Goal: Task Accomplishment & Management: Manage account settings

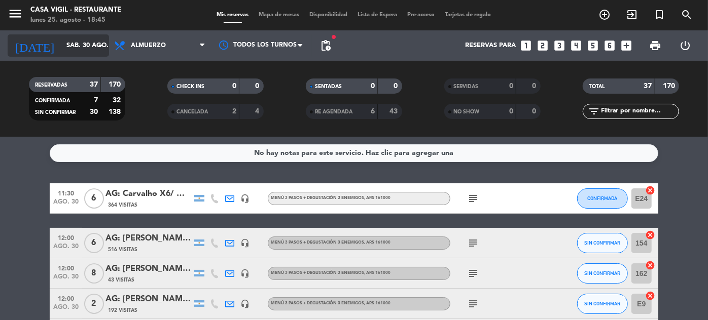
click at [61, 49] on input "sáb. 30 ago." at bounding box center [104, 46] width 87 height 18
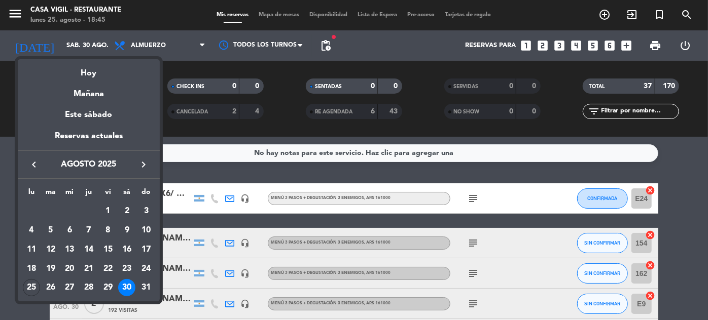
click at [143, 162] on icon "keyboard_arrow_right" at bounding box center [143, 165] width 12 height 12
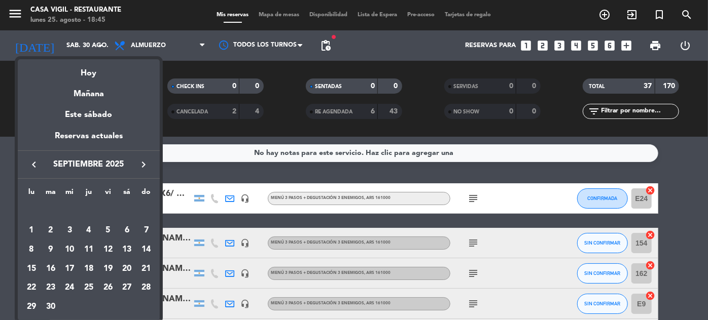
click at [143, 162] on icon "keyboard_arrow_right" at bounding box center [143, 165] width 12 height 12
click at [105, 265] on div "17" at bounding box center [107, 269] width 17 height 17
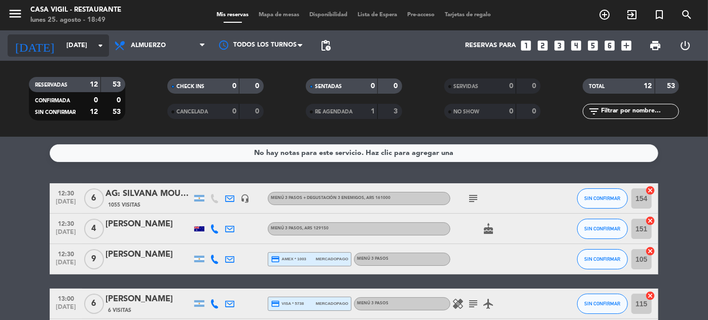
click at [61, 51] on input "[DATE]" at bounding box center [104, 46] width 87 height 18
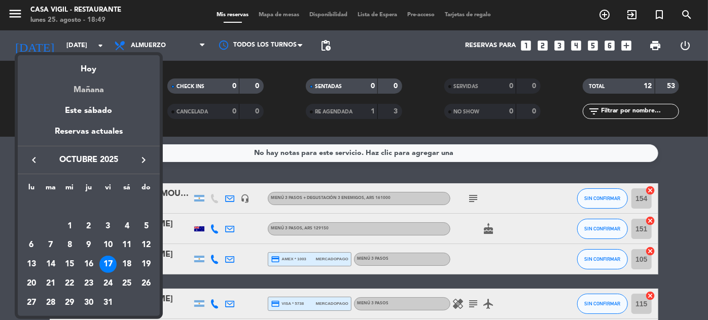
click at [83, 91] on div "Mañana" at bounding box center [89, 86] width 142 height 21
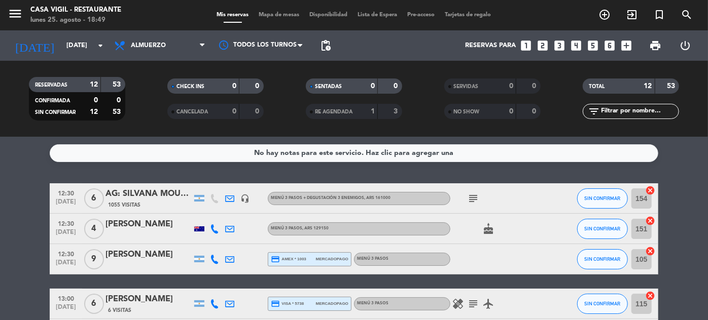
type input "[DATE]"
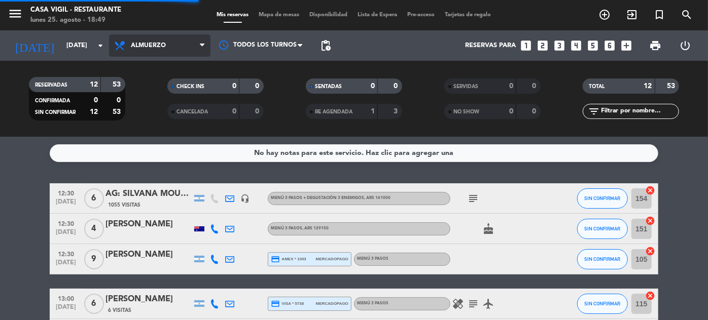
click at [141, 36] on span "Almuerzo" at bounding box center [159, 45] width 101 height 22
click at [136, 114] on div "menu Casa Vigil - Restaurante lunes 25. agosto - 18:49 Mis reservas Mapa de mes…" at bounding box center [354, 68] width 708 height 137
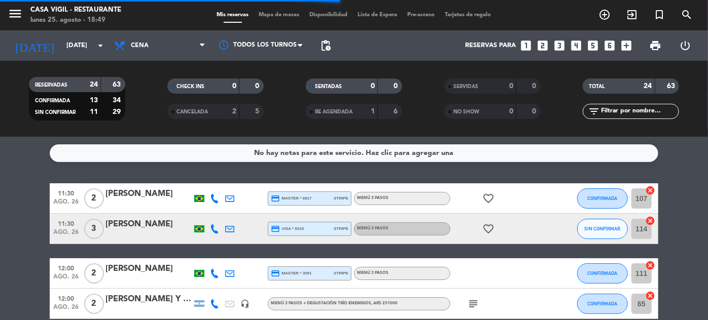
click at [658, 113] on input "text" at bounding box center [639, 111] width 79 height 11
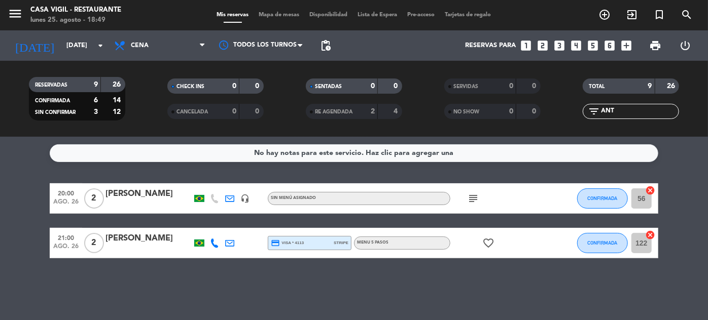
type input "ANT"
click at [159, 232] on div "[PERSON_NAME]" at bounding box center [148, 238] width 86 height 13
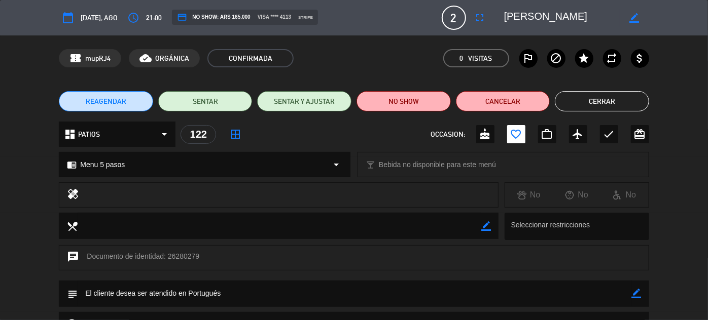
click at [599, 97] on button "Cerrar" at bounding box center [601, 101] width 94 height 20
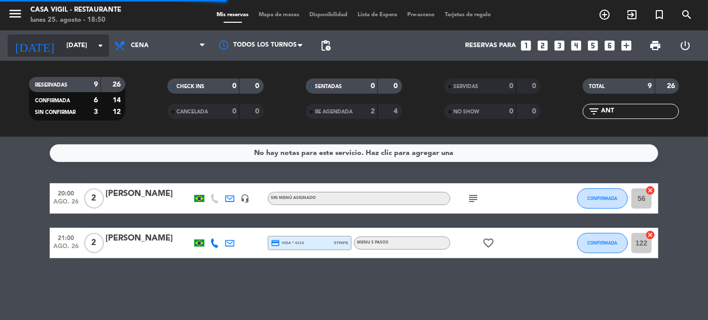
click at [63, 56] on div "[DATE] [DATE] arrow_drop_down" at bounding box center [58, 45] width 101 height 22
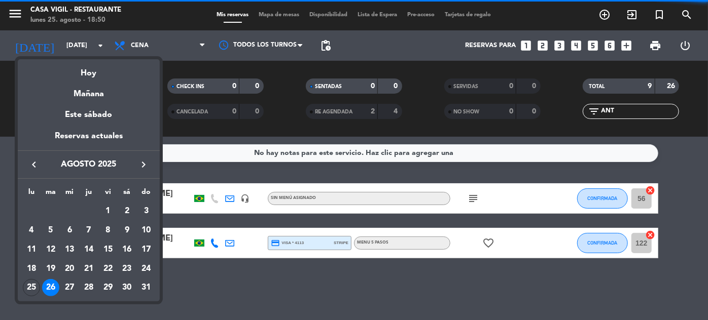
drag, startPoint x: 149, startPoint y: 156, endPoint x: 142, endPoint y: 164, distance: 10.1
click at [148, 158] on div "keyboard_arrow_left agosto 2025 keyboard_arrow_right" at bounding box center [89, 165] width 142 height 28
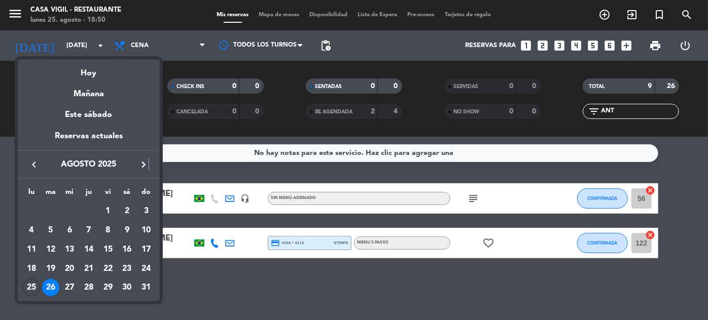
click at [142, 164] on icon "keyboard_arrow_right" at bounding box center [143, 165] width 12 height 12
click at [112, 250] on div "10" at bounding box center [107, 249] width 17 height 17
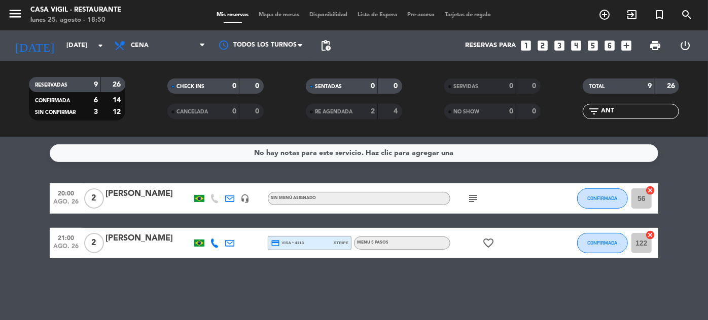
type input "[DATE]"
click at [163, 29] on div "menu Casa Vigil - Restaurante lunes 25. agosto - 18:50 Mis reservas Mapa de mes…" at bounding box center [354, 15] width 708 height 30
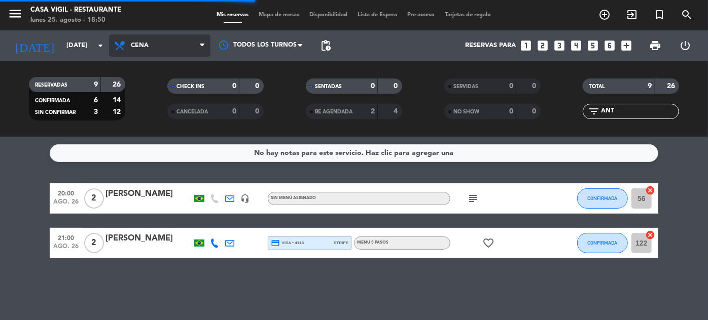
click at [163, 43] on span "Cena" at bounding box center [159, 45] width 101 height 22
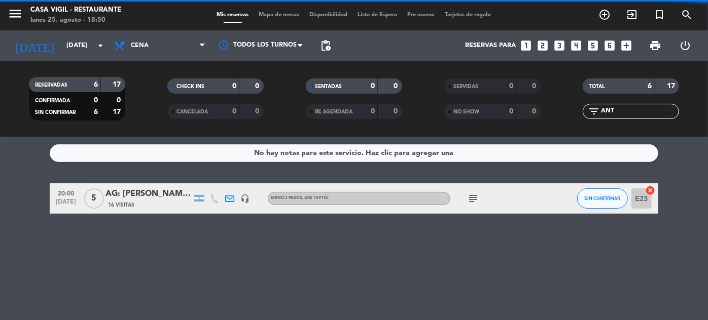
click at [149, 91] on filter-checkbox "CHECK INS 0 0" at bounding box center [215, 86] width 138 height 15
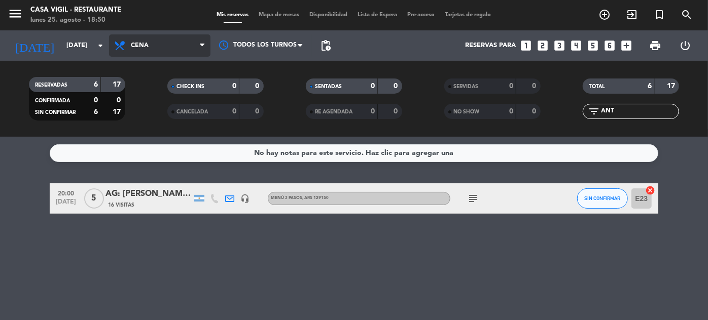
click at [151, 47] on span "Cena" at bounding box center [159, 45] width 101 height 22
click at [147, 90] on div "menu Casa Vigil - Restaurante lunes 25. agosto - 18:50 Mis reservas Mapa de mes…" at bounding box center [354, 68] width 708 height 137
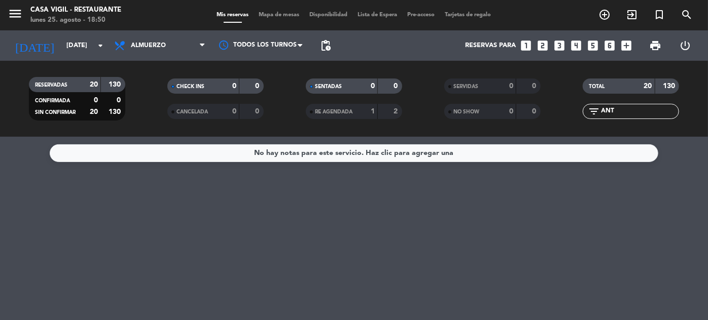
click at [650, 104] on div "filter_list ANT" at bounding box center [630, 111] width 96 height 15
click at [650, 107] on input "ANT" at bounding box center [639, 111] width 79 height 11
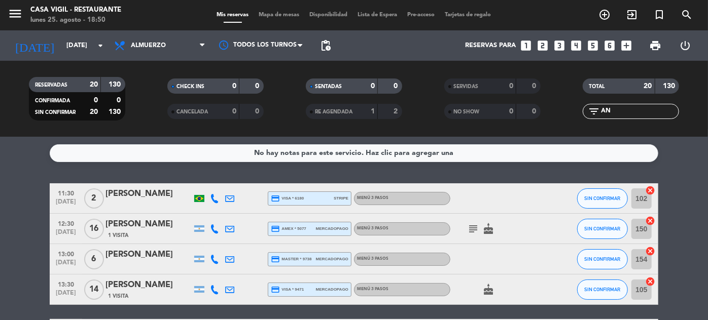
type input "A"
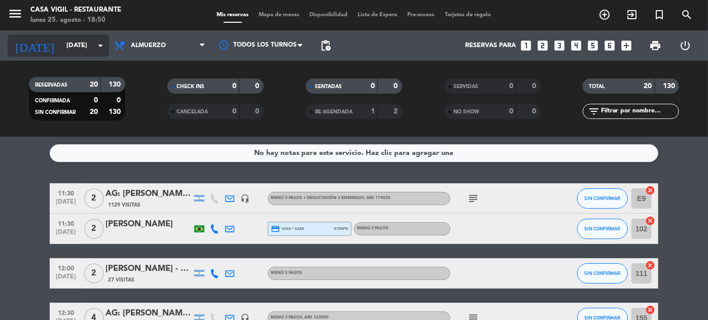
click at [72, 50] on input "[DATE]" at bounding box center [104, 46] width 87 height 18
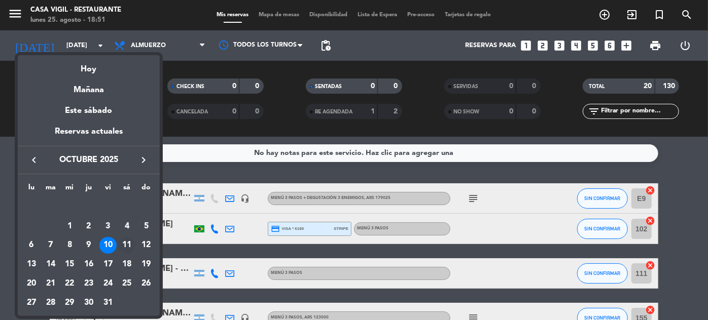
click at [123, 240] on div "11" at bounding box center [126, 245] width 17 height 17
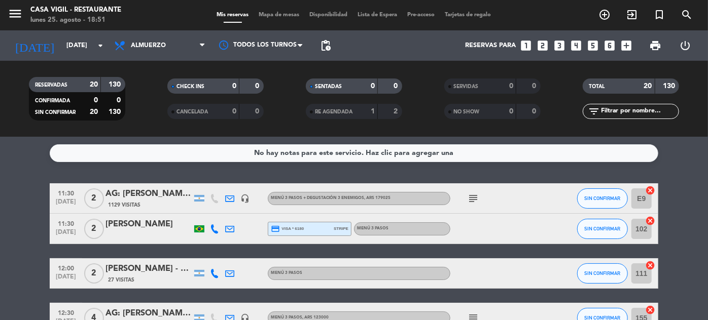
type input "[DATE]"
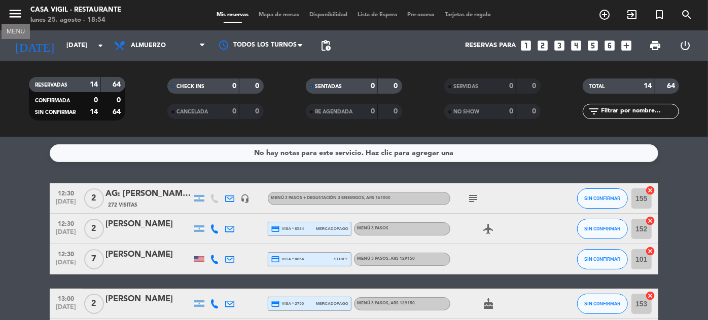
click at [13, 13] on icon "menu" at bounding box center [15, 13] width 15 height 15
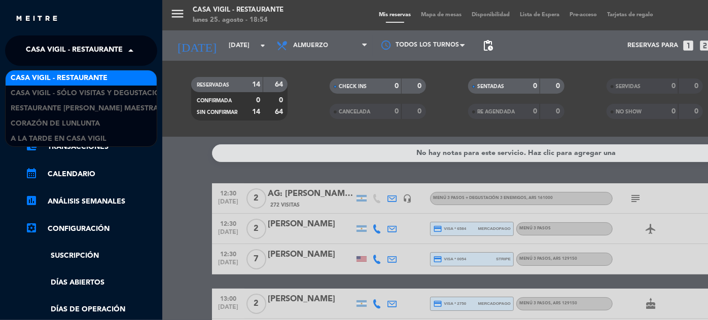
click at [89, 56] on span "Casa Vigil - Restaurante" at bounding box center [74, 50] width 97 height 21
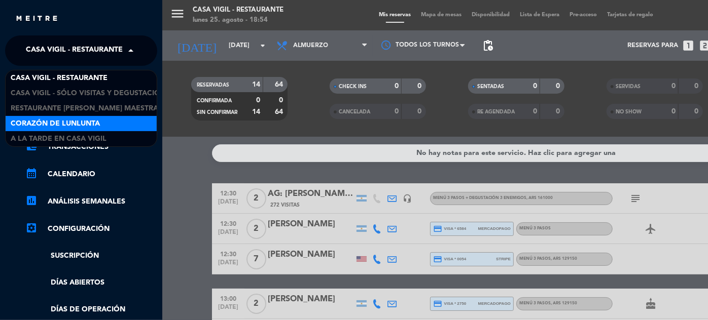
click at [72, 121] on span "Corazón de Lunlunta" at bounding box center [55, 124] width 89 height 12
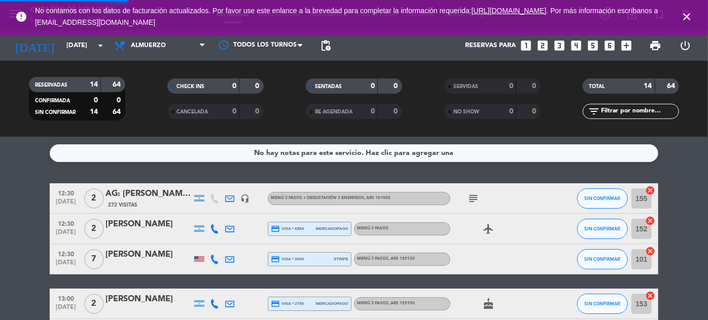
click at [592, 48] on icon "looks_5" at bounding box center [592, 45] width 13 height 13
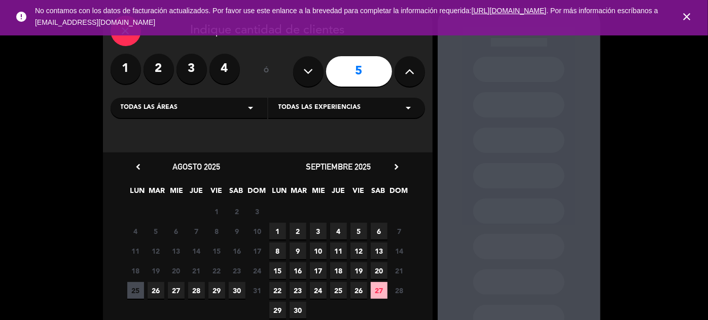
scroll to position [46, 0]
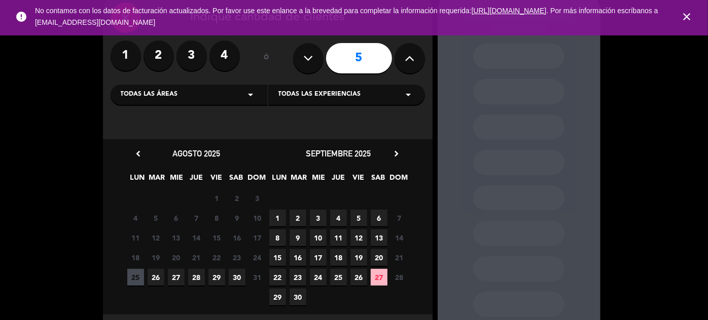
click at [299, 216] on span "2" at bounding box center [297, 218] width 17 height 17
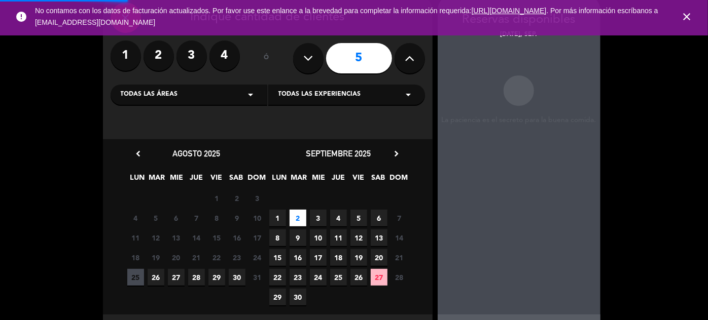
scroll to position [41, 0]
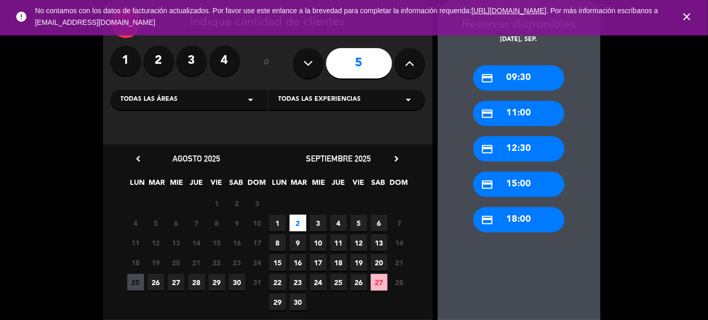
click at [515, 185] on div "credit_card 15:00" at bounding box center [518, 184] width 91 height 25
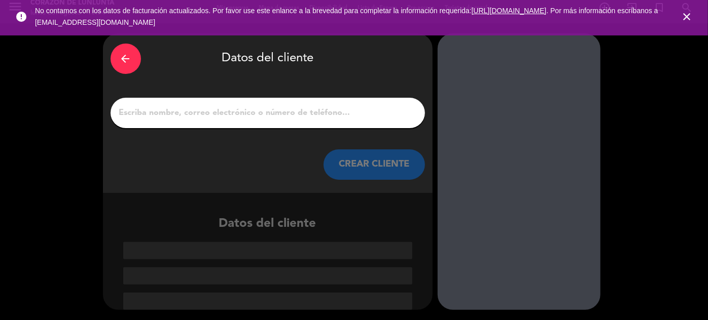
click at [380, 161] on button "CREAR CLIENTE" at bounding box center [373, 165] width 101 height 30
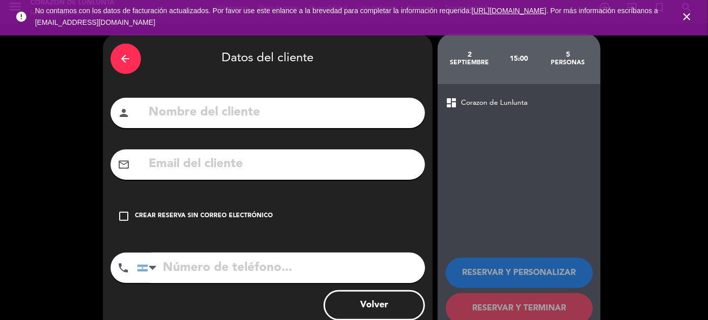
click at [364, 118] on input "text" at bounding box center [282, 112] width 269 height 21
paste input "Site x5 pax"
click at [153, 113] on input "Site x5 pax" at bounding box center [282, 112] width 269 height 21
click at [250, 112] on input "AG: Site x5 pax" at bounding box center [282, 112] width 269 height 21
type input "AG: Site x5 pax/AVENTURE & WINE"
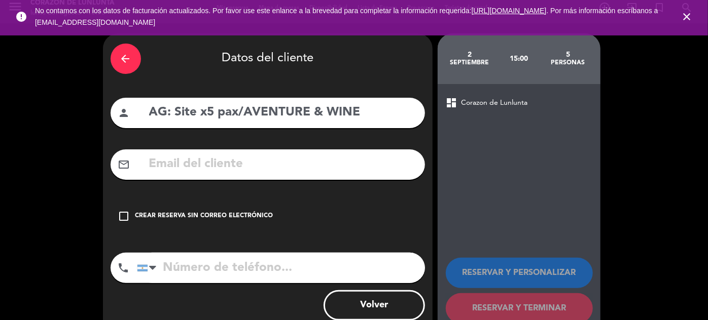
click at [206, 163] on input "text" at bounding box center [282, 164] width 269 height 21
paste input "operaciones <[EMAIL_ADDRESS][DOMAIN_NAME]>"
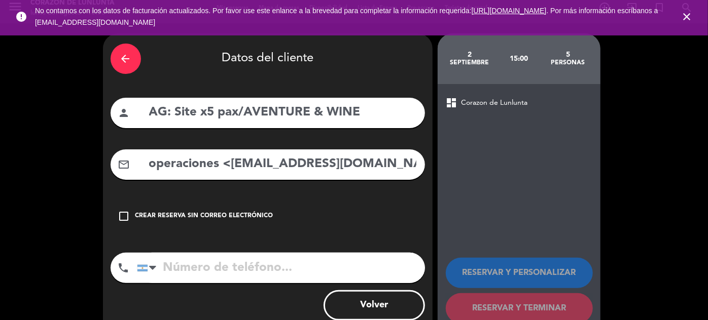
scroll to position [0, 7]
click at [225, 163] on input "operaciones <[EMAIL_ADDRESS][DOMAIN_NAME]>" at bounding box center [282, 164] width 269 height 21
click at [354, 157] on input "[EMAIL_ADDRESS][DOMAIN_NAME]>" at bounding box center [282, 164] width 269 height 21
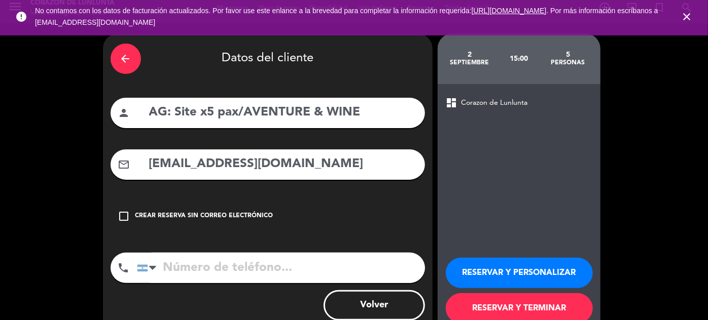
type input "[EMAIL_ADDRESS][DOMAIN_NAME]"
click at [315, 267] on input "tel" at bounding box center [281, 268] width 288 height 30
type input "2614547156"
click at [532, 274] on button "RESERVAR Y PERSONALIZAR" at bounding box center [519, 273] width 147 height 30
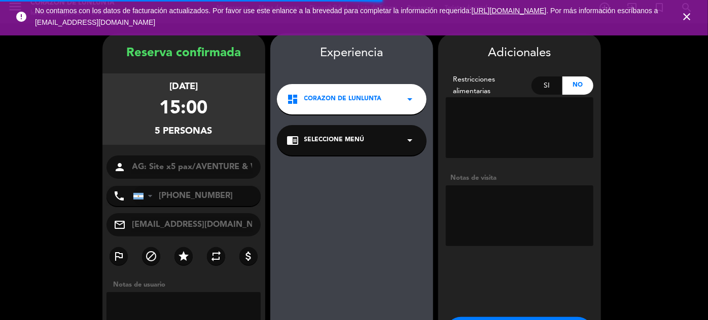
scroll to position [41, 0]
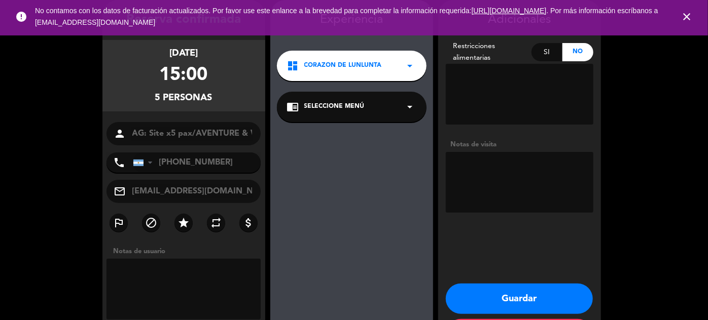
click at [489, 172] on textarea at bounding box center [519, 182] width 147 height 61
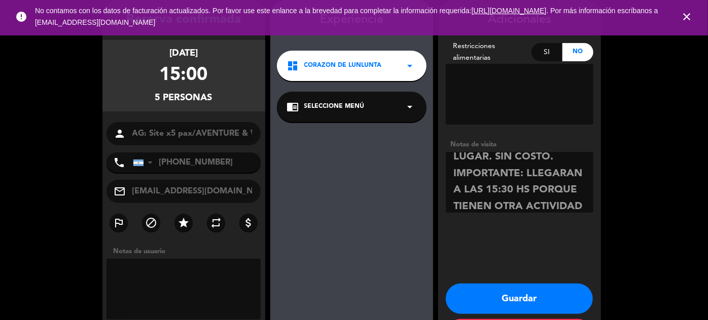
scroll to position [57, 0]
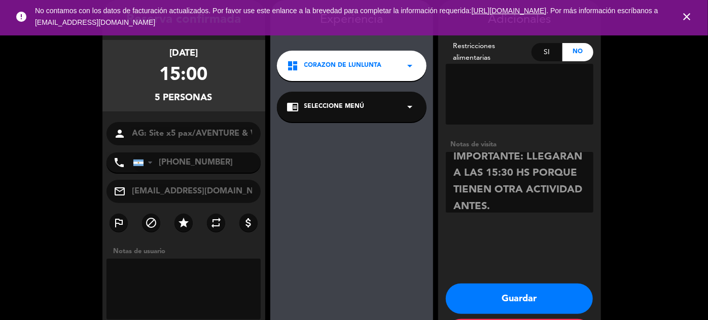
type textarea "OFRECER UNA COPA Y QUE CONOZCAN EL LUGAR. SIN COSTO. IMPORTANTE: LLEGARAN A LAS…"
click at [503, 296] on button "Guardar" at bounding box center [519, 299] width 147 height 30
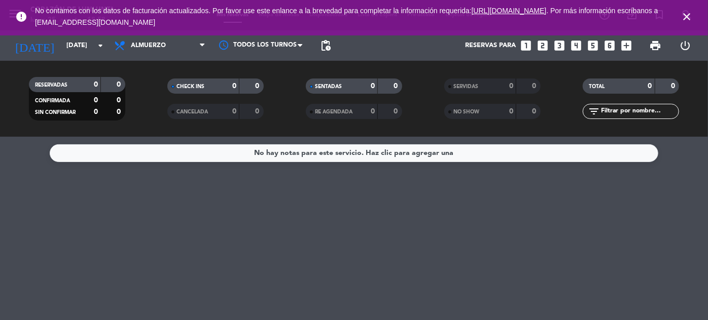
click at [690, 11] on icon "close" at bounding box center [686, 17] width 12 height 12
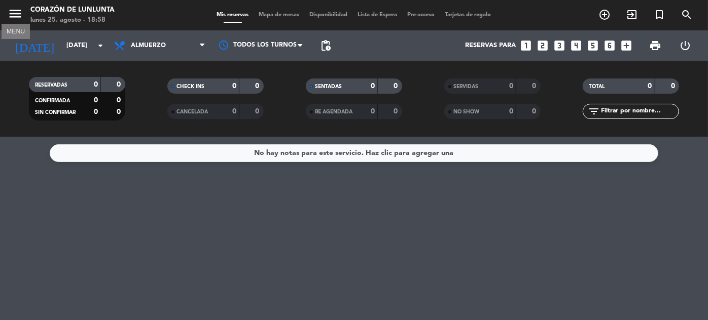
click at [11, 11] on icon "menu" at bounding box center [15, 13] width 15 height 15
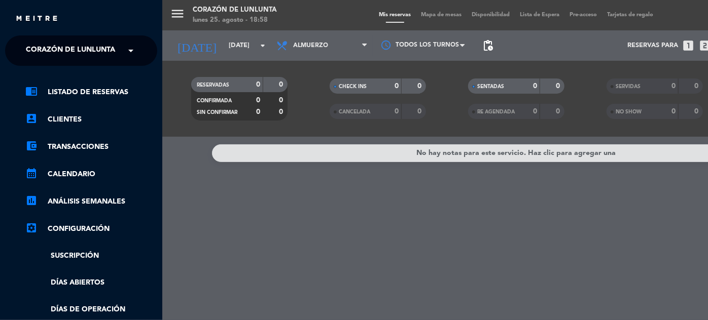
click at [58, 44] on span "Corazón de Lunlunta" at bounding box center [70, 50] width 89 height 21
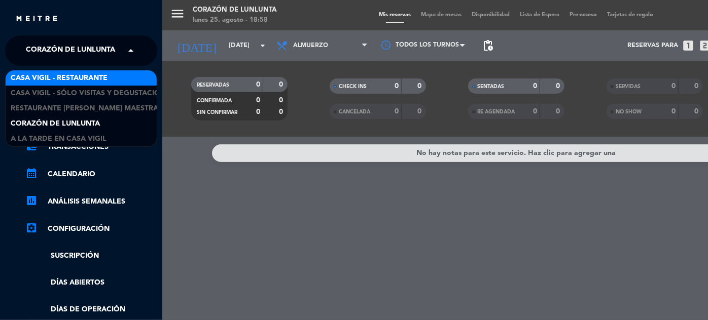
click at [70, 74] on span "Casa Vigil - Restaurante" at bounding box center [59, 78] width 97 height 12
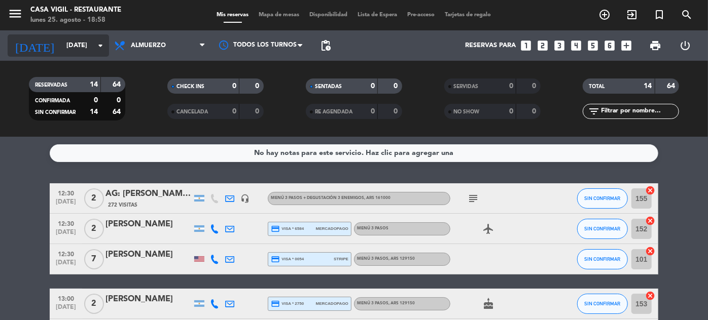
click at [67, 40] on input "[DATE]" at bounding box center [104, 46] width 87 height 18
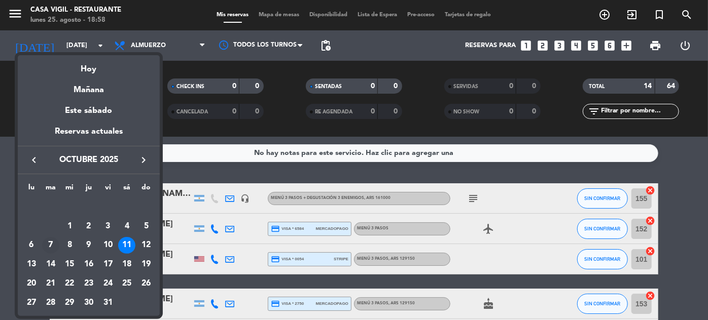
click at [50, 245] on div "7" at bounding box center [50, 245] width 17 height 17
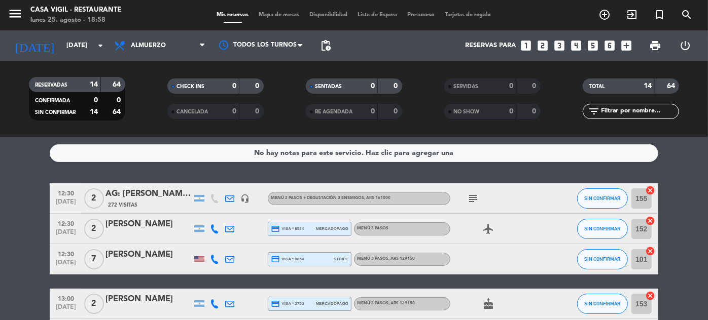
type input "[DATE]"
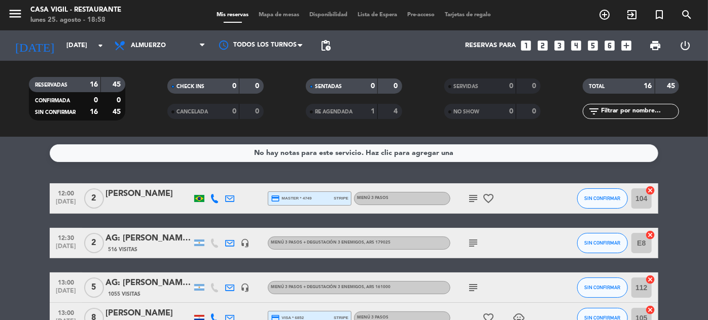
click at [538, 47] on icon "looks_two" at bounding box center [542, 45] width 13 height 13
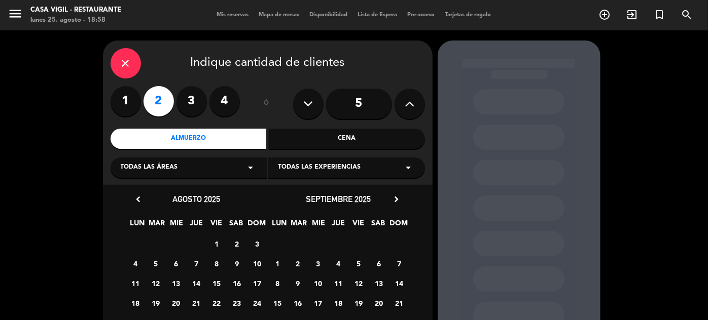
click at [216, 16] on span "Mis reservas" at bounding box center [233, 15] width 42 height 6
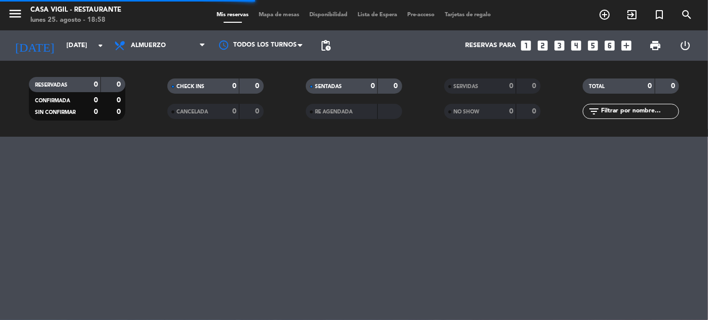
click at [540, 43] on icon "looks_two" at bounding box center [542, 45] width 13 height 13
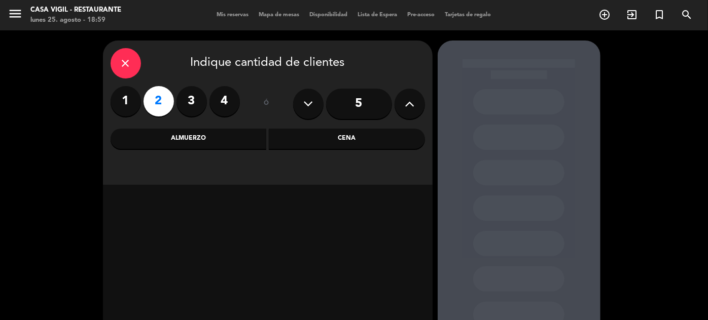
click at [234, 140] on div "Almuerzo" at bounding box center [188, 139] width 156 height 20
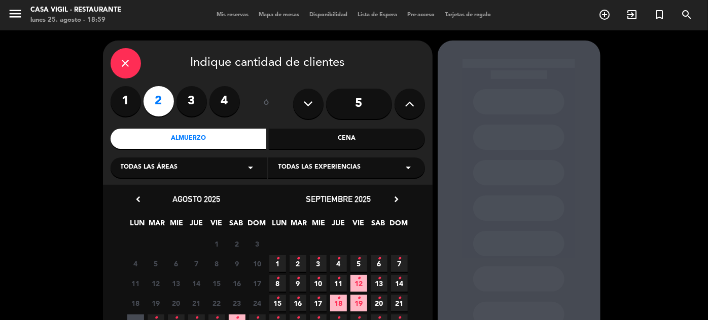
click at [398, 197] on icon "chevron_right" at bounding box center [396, 199] width 11 height 11
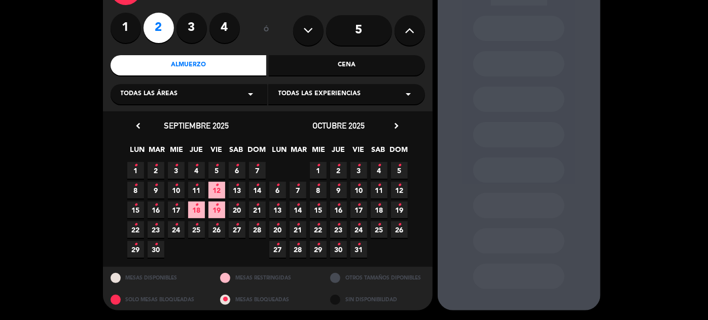
click at [299, 191] on icon "•" at bounding box center [298, 185] width 4 height 16
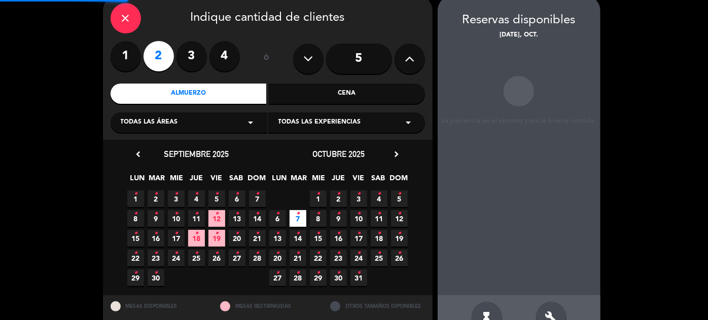
scroll to position [41, 0]
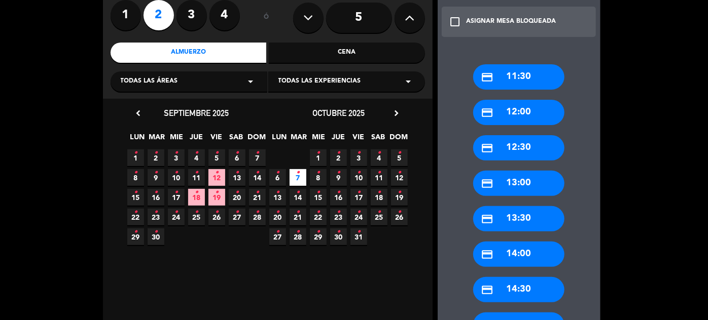
click at [532, 261] on div "credit_card 14:00" at bounding box center [518, 254] width 91 height 25
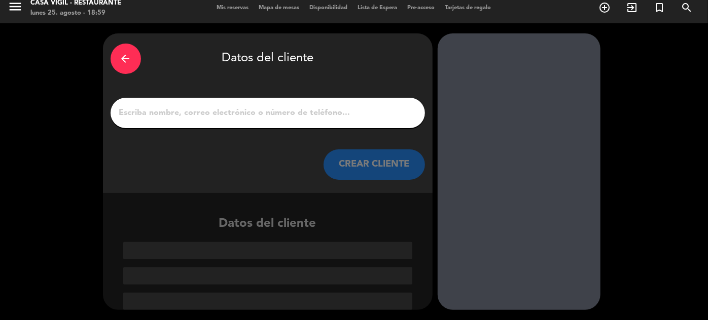
click at [387, 161] on button "CREAR CLIENTE" at bounding box center [373, 165] width 101 height 30
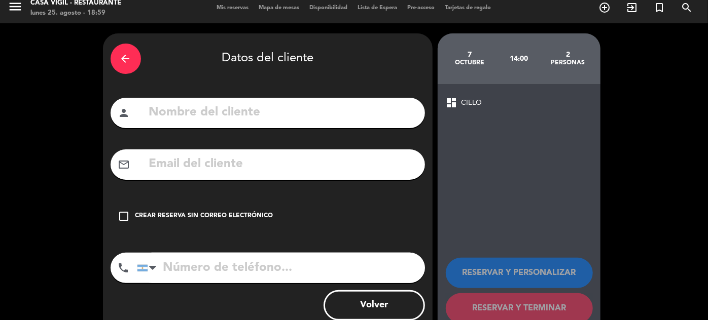
click at [372, 107] on input "text" at bounding box center [282, 112] width 269 height 21
type input "g"
type input "[PERSON_NAME]"
click at [178, 214] on div "Crear reserva sin correo electrónico" at bounding box center [204, 216] width 138 height 10
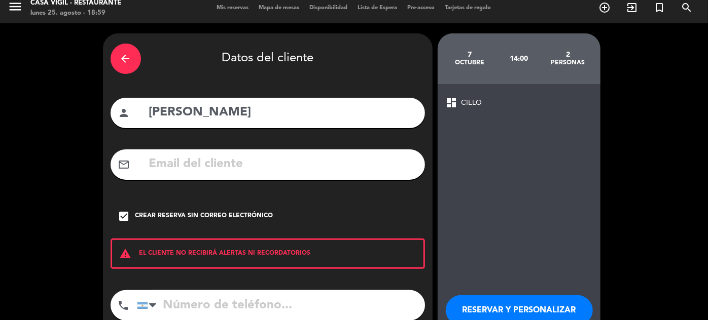
click at [215, 311] on input "tel" at bounding box center [281, 305] width 288 height 30
type input "2616952560"
click at [509, 305] on button "RESERVAR Y PERSONALIZAR" at bounding box center [519, 310] width 147 height 30
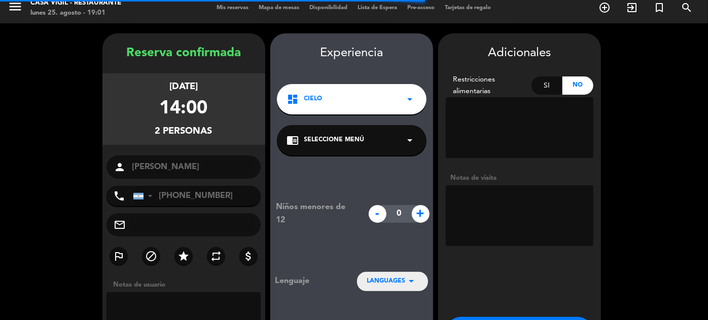
scroll to position [41, 0]
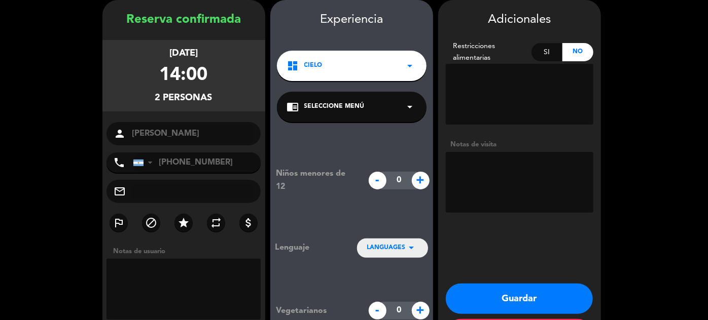
click at [552, 179] on textarea at bounding box center [519, 182] width 147 height 61
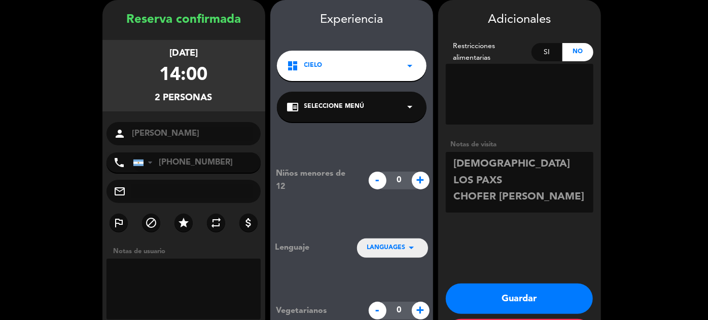
type textarea "[DEMOGRAPHIC_DATA] LOS PAXS CHOFER [PERSON_NAME]"
click at [523, 298] on button "Guardar" at bounding box center [519, 299] width 147 height 30
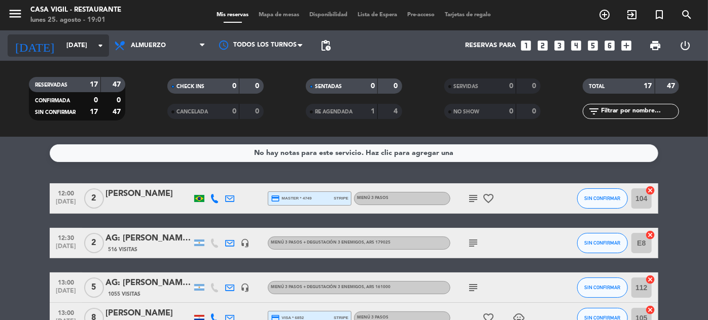
click at [89, 46] on input "[DATE]" at bounding box center [104, 46] width 87 height 18
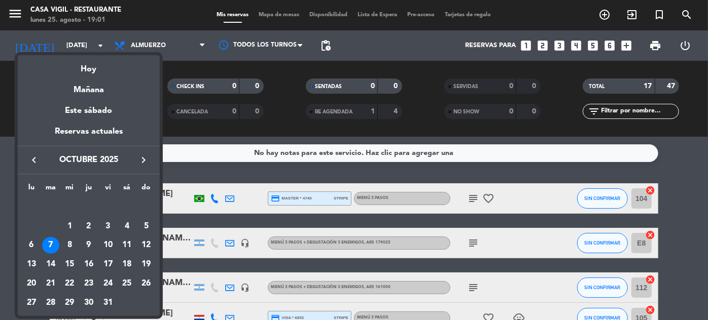
click at [31, 152] on div "keyboard_arrow_left octubre 2025 keyboard_arrow_right" at bounding box center [89, 160] width 142 height 28
click at [36, 159] on icon "keyboard_arrow_left" at bounding box center [34, 160] width 12 height 12
click at [55, 285] on div "23" at bounding box center [50, 283] width 17 height 17
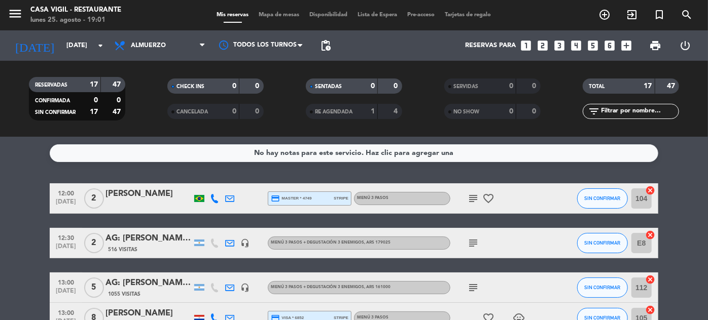
type input "[DATE]"
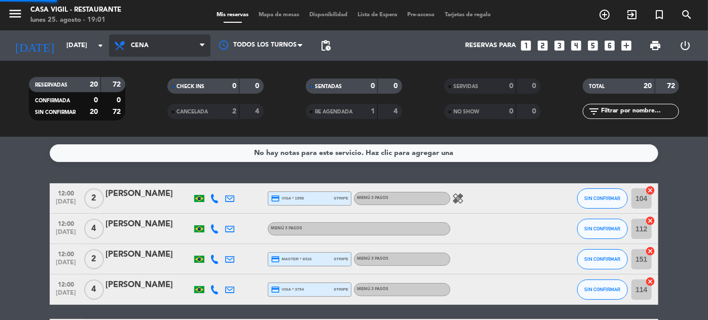
click at [139, 112] on div "menu Casa Vigil - Restaurante lunes 25. agosto - 19:01 Mis reservas Mapa de mes…" at bounding box center [354, 68] width 708 height 137
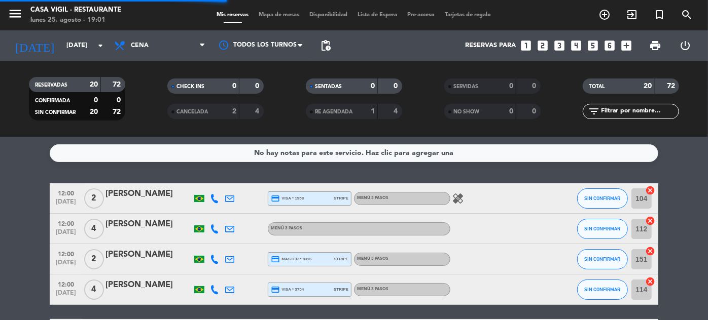
click at [625, 113] on input "text" at bounding box center [639, 111] width 79 height 11
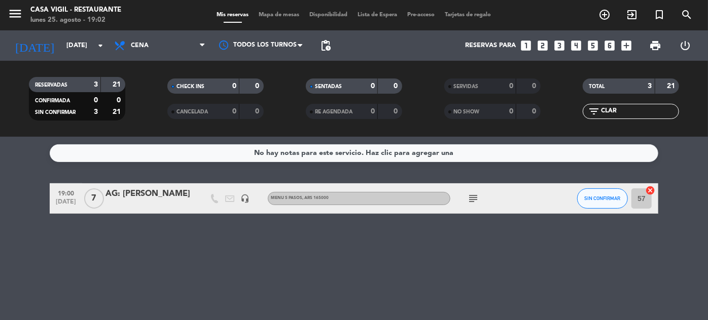
type input "CLAR"
click at [148, 193] on div "AG: [PERSON_NAME]" at bounding box center [148, 194] width 86 height 13
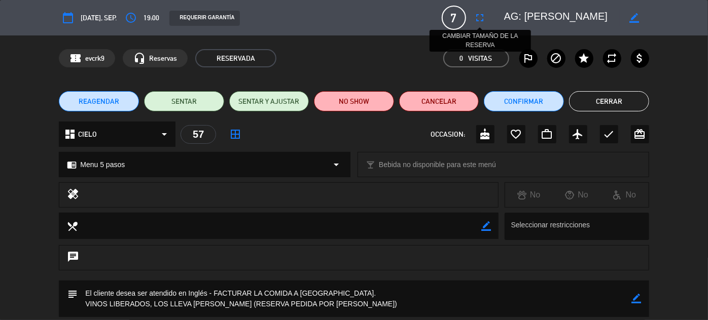
click at [486, 19] on button "fullscreen" at bounding box center [480, 18] width 18 height 18
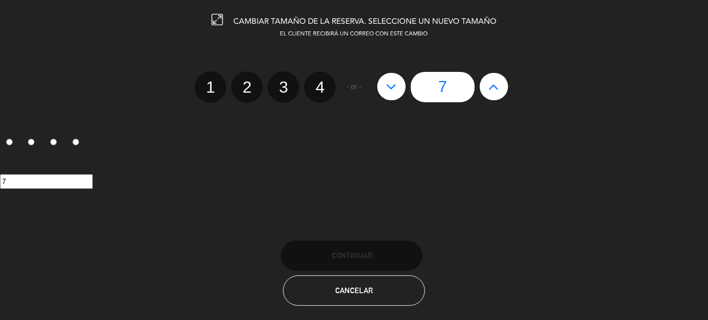
click at [491, 87] on icon at bounding box center [493, 87] width 11 height 16
type input "8"
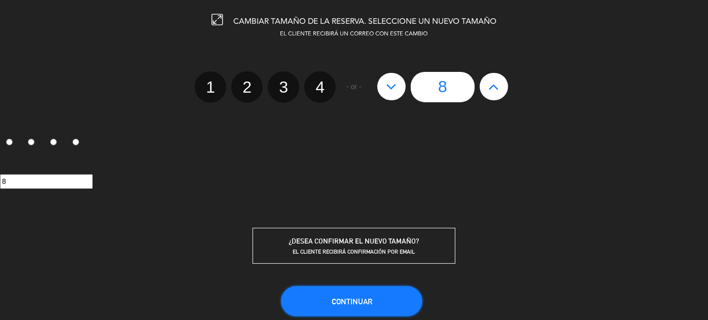
click at [364, 302] on span "Continuar" at bounding box center [351, 302] width 41 height 9
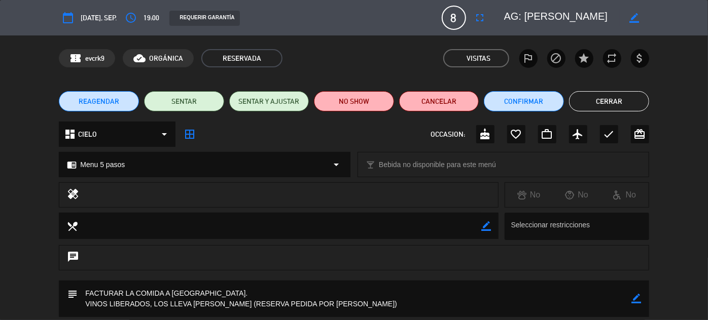
click at [602, 103] on button "Cerrar" at bounding box center [609, 101] width 80 height 20
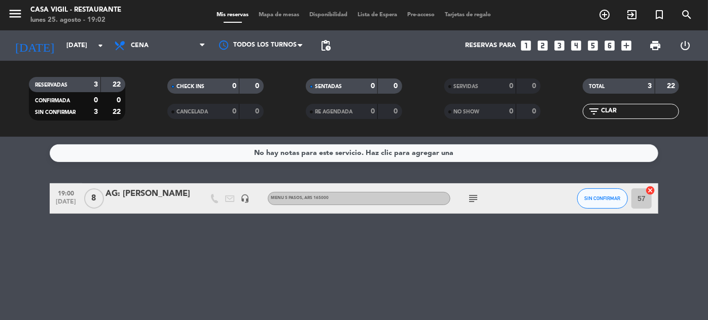
click at [602, 103] on div "TOTAL 3 22" at bounding box center [631, 91] width 138 height 25
click at [155, 193] on div "AG: [PERSON_NAME]" at bounding box center [148, 194] width 86 height 13
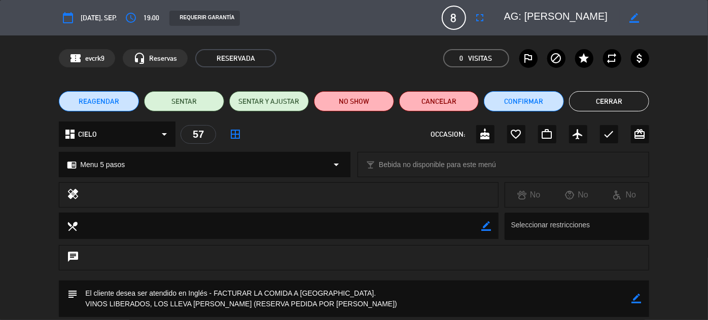
click at [637, 297] on icon "border_color" at bounding box center [637, 299] width 10 height 10
click at [86, 293] on textarea at bounding box center [354, 299] width 553 height 36
type textarea "LLEGARAN A LAS 18 HS . FACTURAR LA COMIDA A [GEOGRAPHIC_DATA]. VINOS LIBERADOS,…"
click at [635, 297] on icon at bounding box center [637, 299] width 10 height 10
click at [613, 99] on button "Cerrar" at bounding box center [609, 101] width 80 height 20
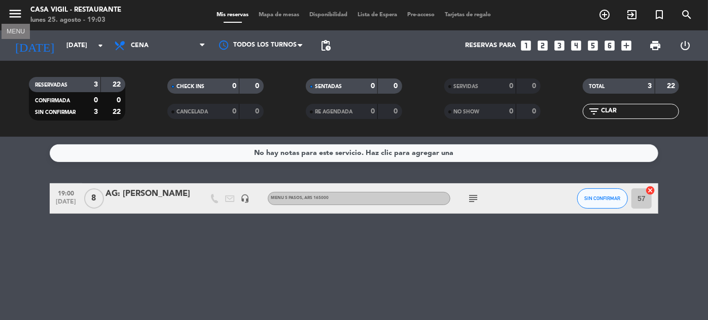
click at [8, 12] on icon "menu" at bounding box center [15, 13] width 15 height 15
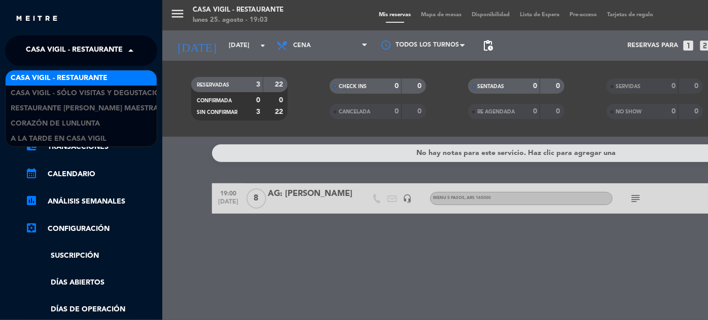
click at [131, 47] on span at bounding box center [133, 50] width 17 height 21
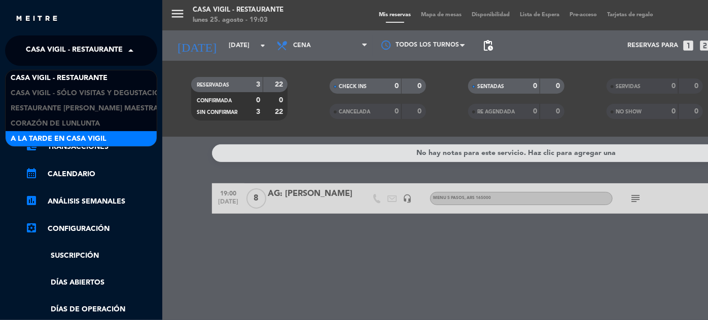
click at [71, 140] on span "A la tarde en Casa Vigil" at bounding box center [59, 139] width 96 height 12
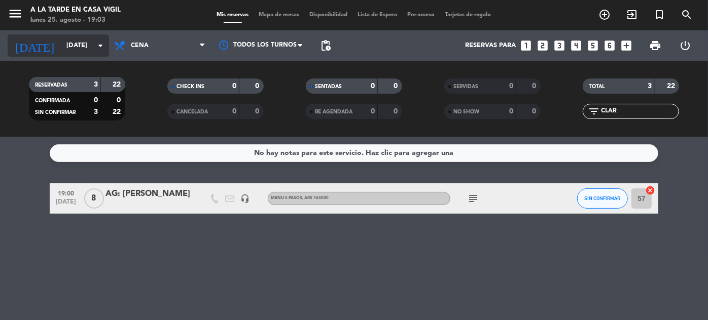
click at [72, 54] on div "[DATE] [DATE] arrow_drop_down" at bounding box center [58, 45] width 101 height 22
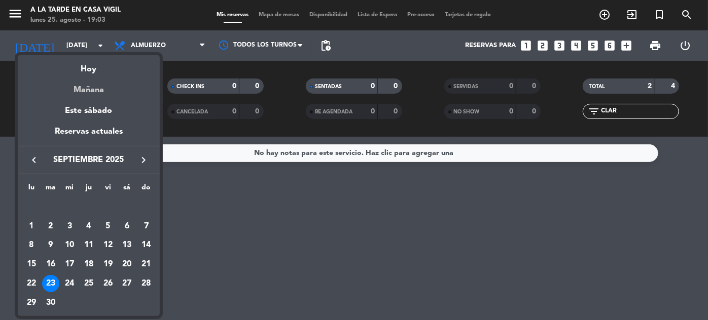
click at [77, 87] on div "Mañana" at bounding box center [89, 86] width 142 height 21
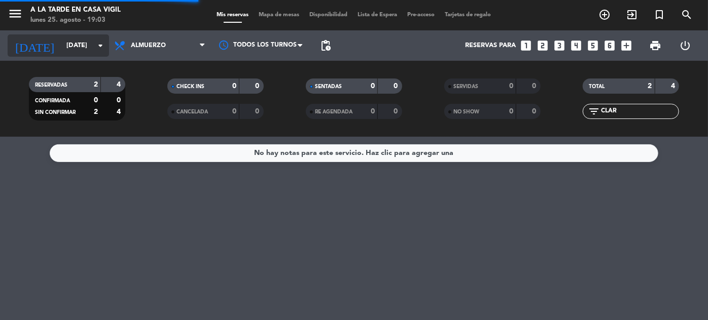
click at [69, 50] on input "[DATE]" at bounding box center [104, 46] width 87 height 18
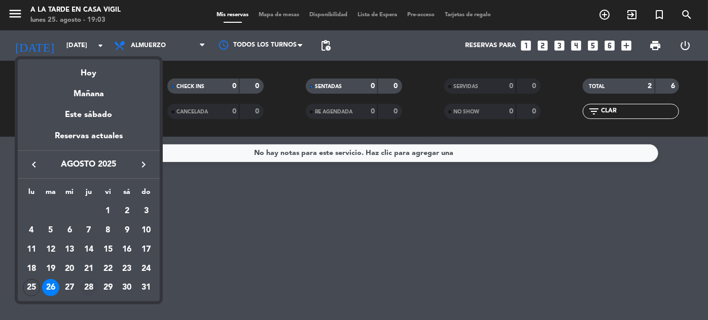
click at [84, 283] on div "28" at bounding box center [88, 287] width 17 height 17
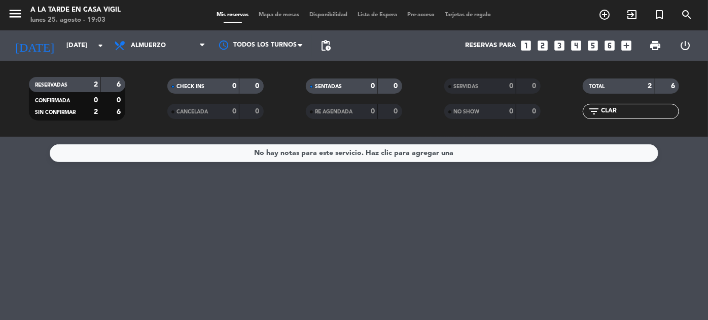
type input "jue. 28 ago."
click at [643, 114] on input "CLAR" at bounding box center [639, 111] width 79 height 11
type input "C"
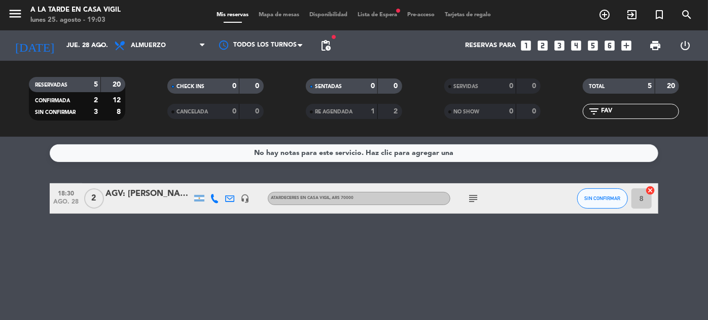
type input "FAV"
click at [158, 196] on div "AGV: [PERSON_NAME]" at bounding box center [148, 194] width 86 height 13
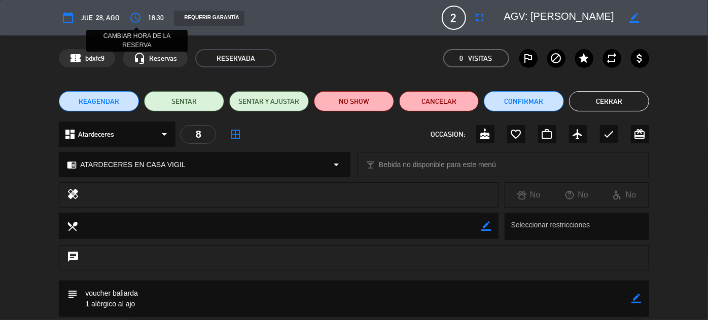
click at [134, 16] on icon "access_time" at bounding box center [135, 18] width 12 height 12
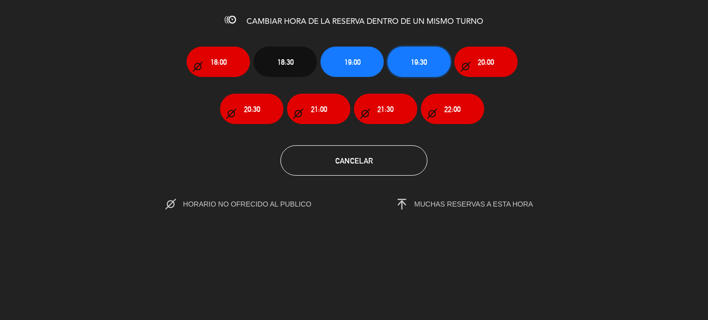
click at [430, 54] on button "19:30" at bounding box center [418, 62] width 63 height 30
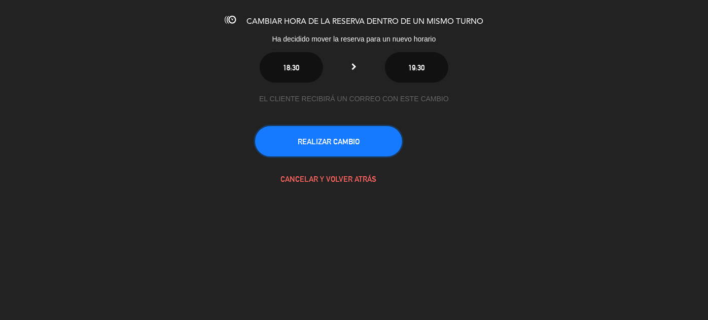
click at [382, 126] on button "REALIZAR CAMBIO" at bounding box center [328, 141] width 147 height 30
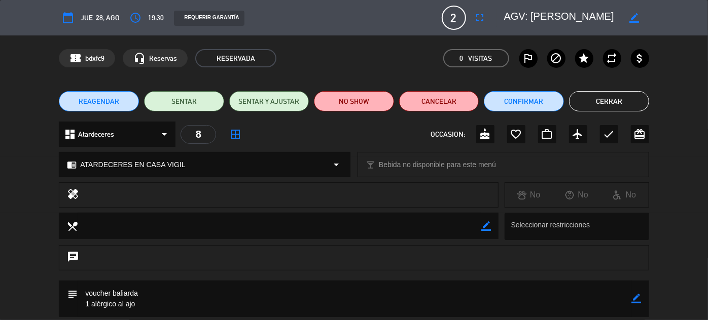
click at [633, 95] on button "Cerrar" at bounding box center [609, 101] width 80 height 20
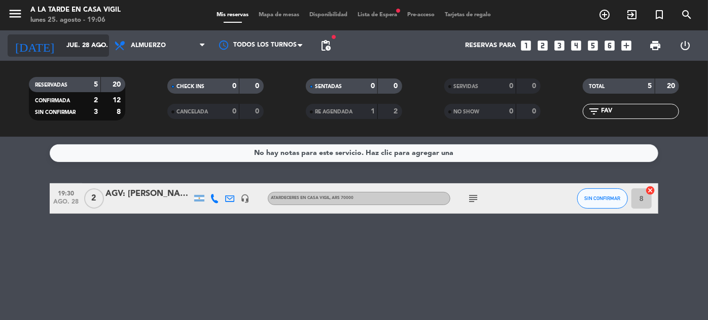
click at [66, 47] on input "jue. 28 ago." at bounding box center [104, 46] width 87 height 18
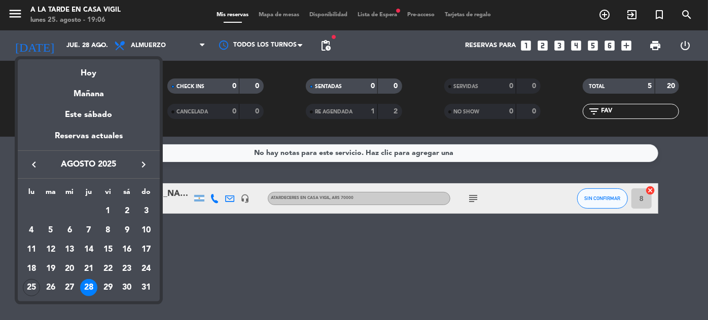
click at [137, 159] on icon "keyboard_arrow_right" at bounding box center [143, 165] width 12 height 12
click at [137, 160] on icon "keyboard_arrow_right" at bounding box center [143, 165] width 12 height 12
click at [106, 292] on div "28" at bounding box center [107, 287] width 17 height 17
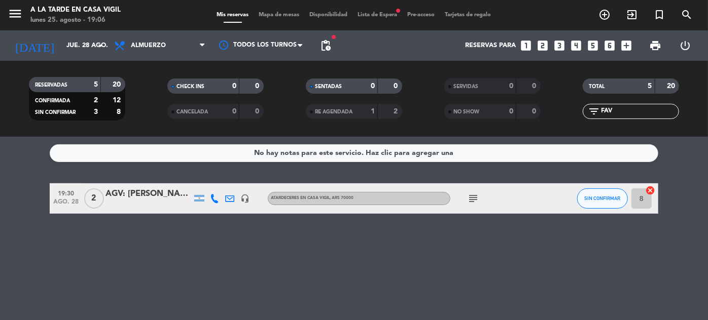
type input "[DATE]"
click at [9, 15] on icon "menu" at bounding box center [15, 13] width 15 height 15
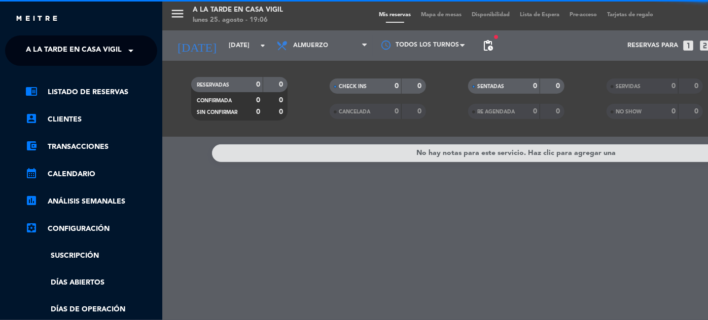
click at [132, 54] on span at bounding box center [133, 50] width 17 height 21
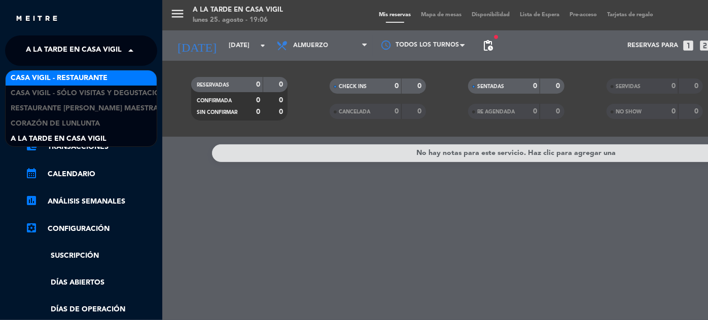
click at [97, 76] on span "Casa Vigil - Restaurante" at bounding box center [59, 78] width 97 height 12
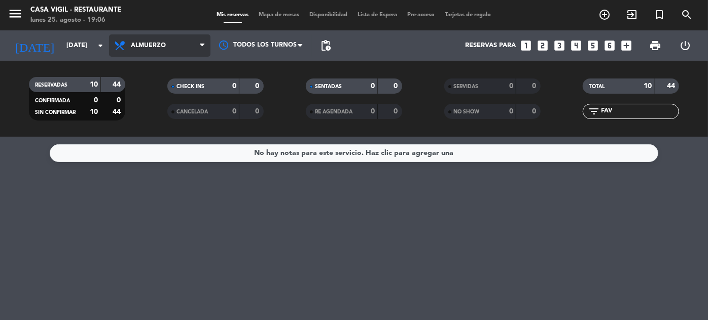
click at [150, 47] on span "Almuerzo" at bounding box center [148, 45] width 35 height 7
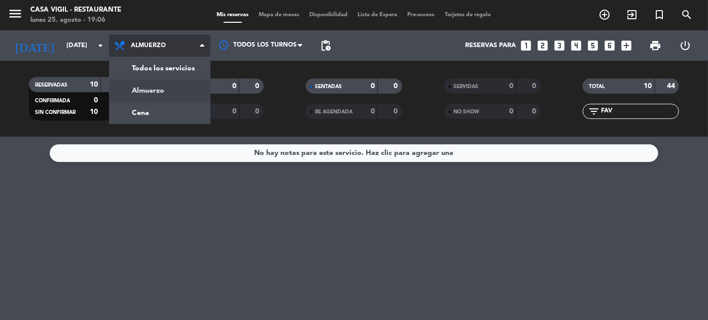
click at [144, 105] on div "menu Casa Vigil - Restaurante lunes 25. agosto - 19:06 Mis reservas Mapa de mes…" at bounding box center [354, 68] width 708 height 137
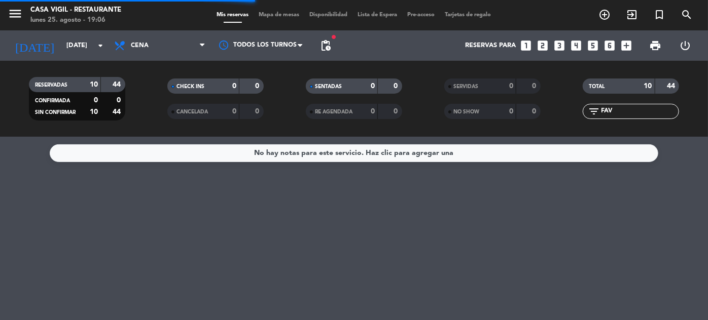
click at [643, 106] on input "FAV" at bounding box center [639, 111] width 79 height 11
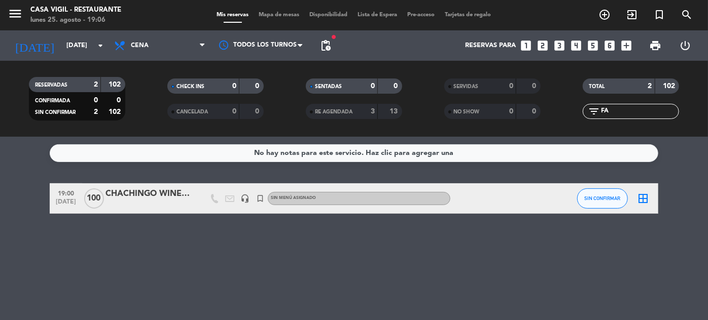
type input "F"
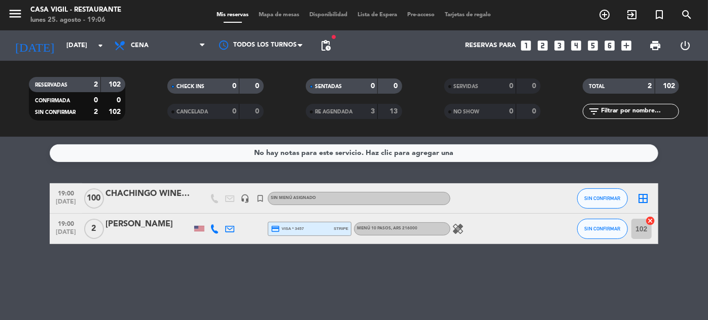
click at [70, 229] on span "[DATE]" at bounding box center [65, 235] width 25 height 12
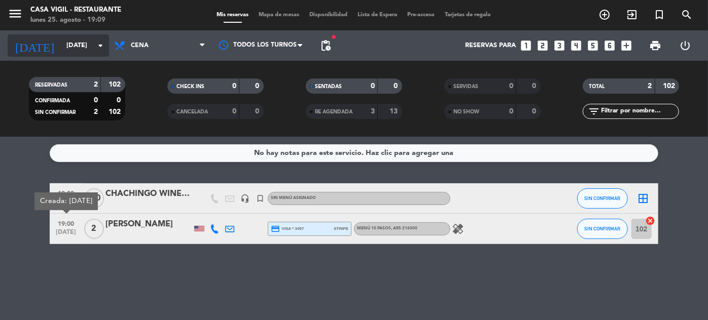
click at [61, 47] on input "[DATE]" at bounding box center [104, 46] width 87 height 18
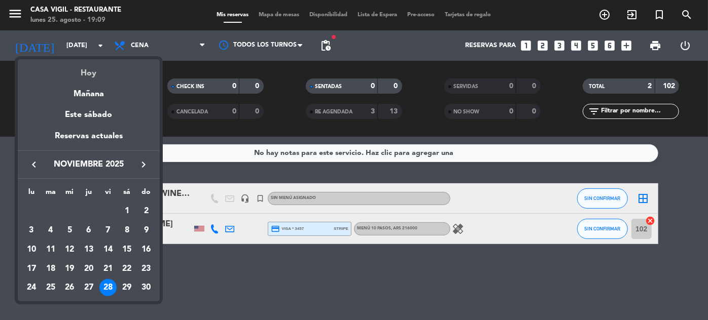
click at [86, 69] on div "Hoy" at bounding box center [89, 69] width 142 height 21
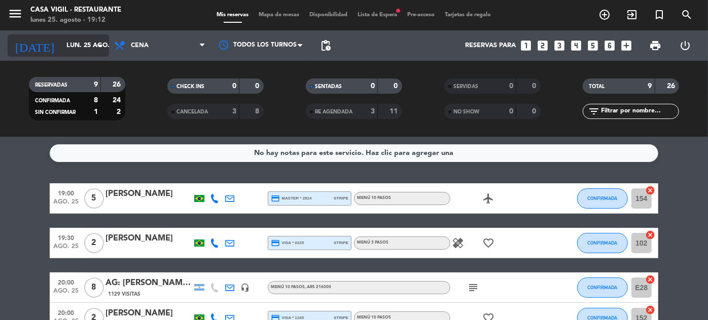
click at [61, 46] on input "lun. 25 ago." at bounding box center [104, 46] width 87 height 18
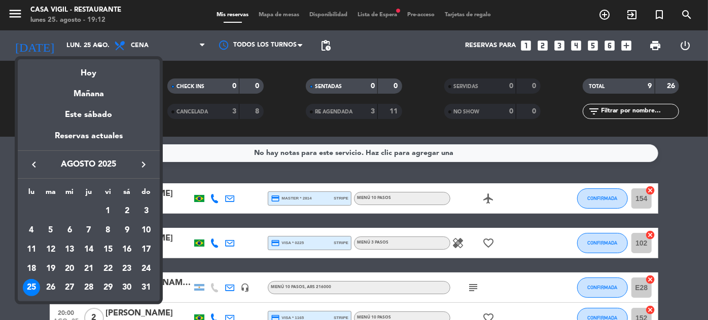
click at [147, 163] on icon "keyboard_arrow_right" at bounding box center [143, 165] width 12 height 12
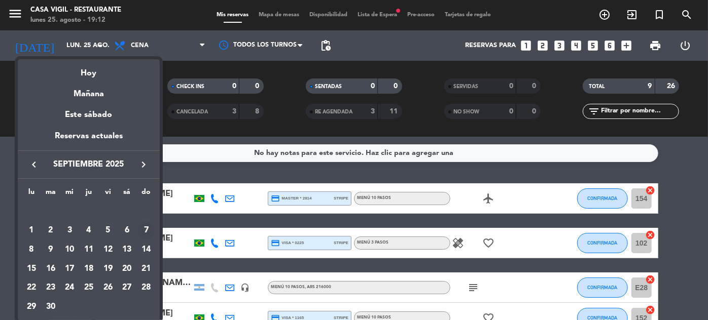
click at [144, 230] on div "7" at bounding box center [145, 230] width 17 height 17
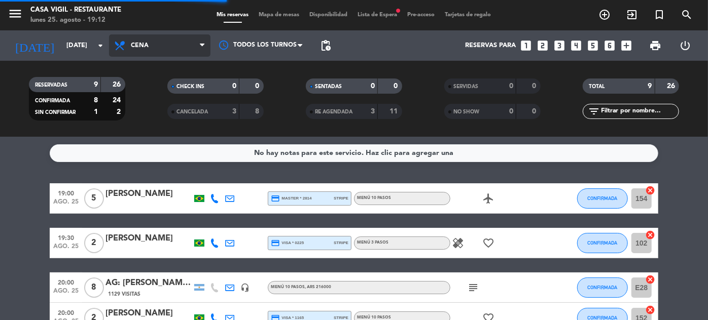
click at [164, 43] on span "Cena" at bounding box center [159, 45] width 101 height 22
click at [147, 90] on div "menu Casa Vigil - Restaurante lunes 25. agosto - 19:12 Mis reservas Mapa de mes…" at bounding box center [354, 68] width 708 height 137
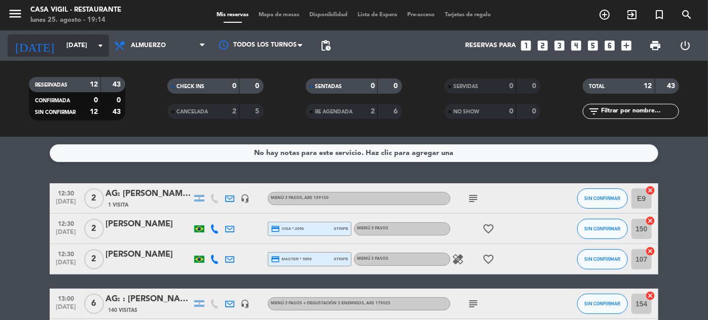
click at [61, 54] on input "[DATE]" at bounding box center [104, 46] width 87 height 18
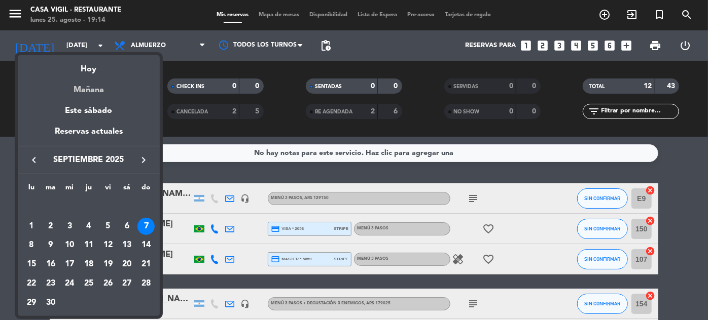
click at [85, 87] on div "Mañana" at bounding box center [89, 86] width 142 height 21
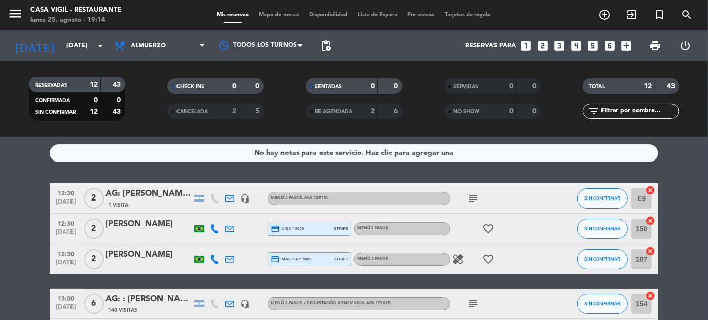
type input "[DATE]"
click at [644, 106] on input "text" at bounding box center [639, 111] width 79 height 11
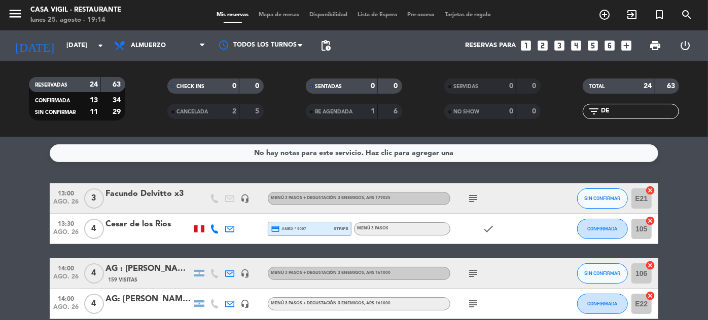
type input "D"
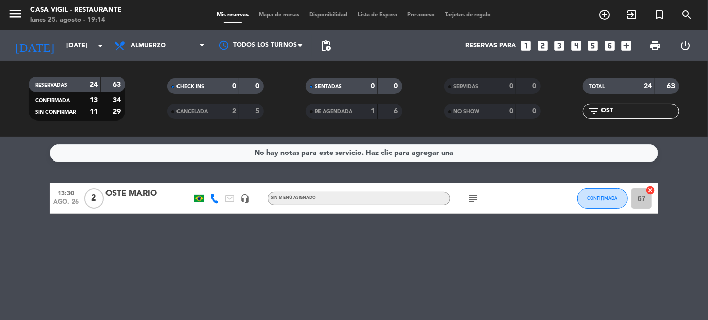
type input "OST"
click at [129, 197] on div "OSTE MARIO" at bounding box center [148, 194] width 86 height 13
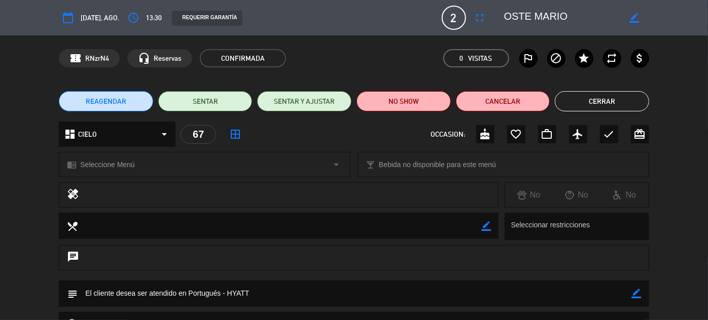
click at [117, 97] on span "REAGENDAR" at bounding box center [106, 101] width 41 height 11
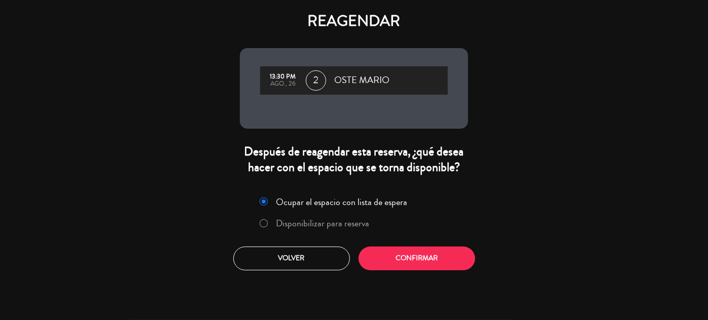
click at [270, 228] on label "Disponibilizar para reserva" at bounding box center [314, 224] width 121 height 18
click at [424, 258] on button "Confirmar" at bounding box center [416, 259] width 117 height 24
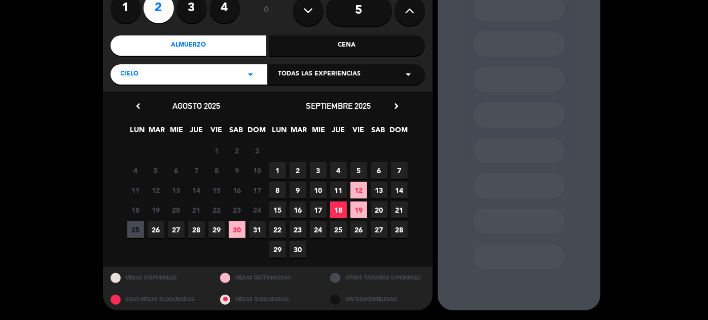
click at [173, 227] on span "27" at bounding box center [176, 229] width 17 height 17
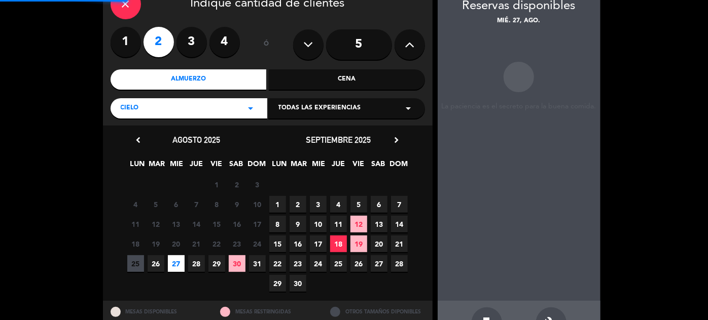
scroll to position [41, 0]
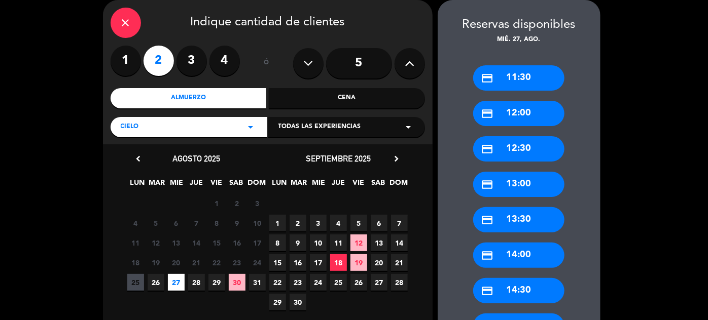
click at [537, 218] on div "credit_card 13:30" at bounding box center [518, 219] width 91 height 25
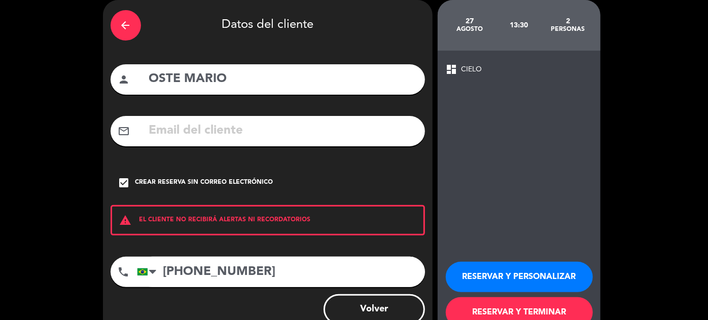
click at [142, 80] on div "person OSTE MARIO" at bounding box center [267, 79] width 314 height 30
click at [151, 80] on input "OSTE MARIO" at bounding box center [282, 79] width 269 height 21
type input "DE OSTE MARIO"
click at [536, 280] on button "RESERVAR Y PERSONALIZAR" at bounding box center [519, 277] width 147 height 30
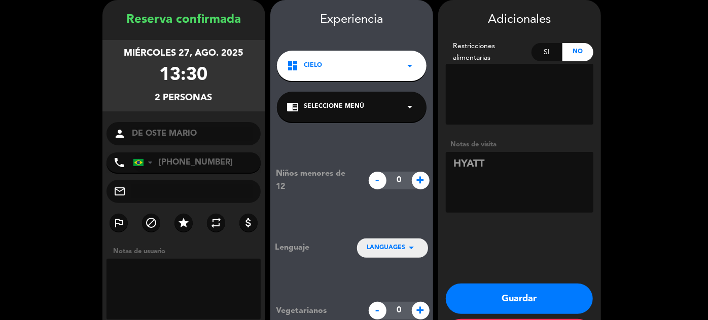
click at [532, 302] on button "Guardar" at bounding box center [519, 299] width 147 height 30
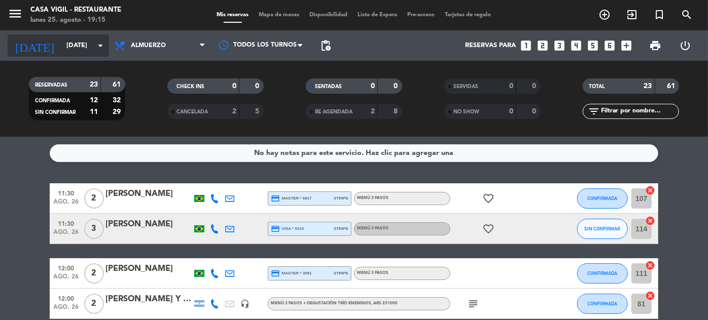
click at [84, 39] on input "[DATE]" at bounding box center [104, 46] width 87 height 18
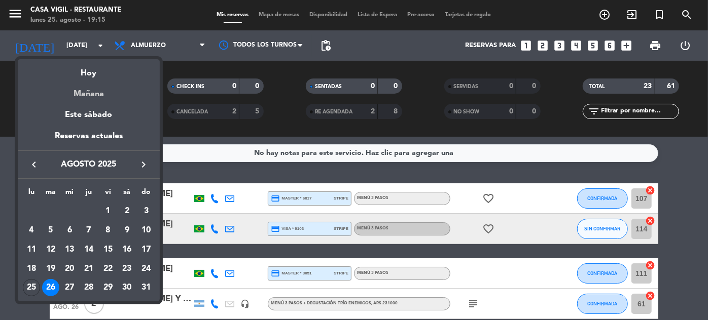
click at [86, 91] on div "Mañana" at bounding box center [89, 90] width 142 height 21
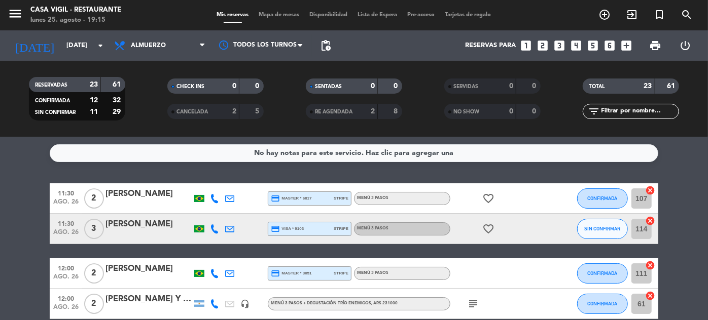
click at [623, 117] on div "filter_list" at bounding box center [630, 111] width 96 height 15
click at [625, 116] on input "text" at bounding box center [639, 111] width 79 height 11
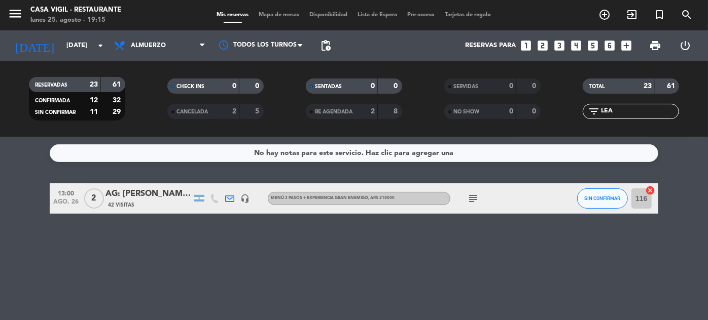
type input "LEA"
click at [171, 191] on div "AG: [PERSON_NAME] X 2 / TASTIC TRAVEL" at bounding box center [148, 194] width 86 height 13
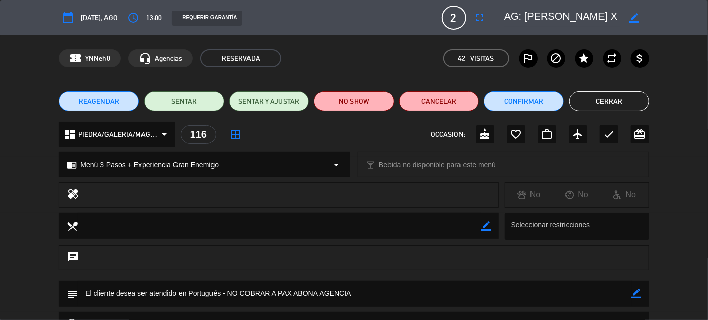
click at [612, 105] on button "Cerrar" at bounding box center [609, 101] width 80 height 20
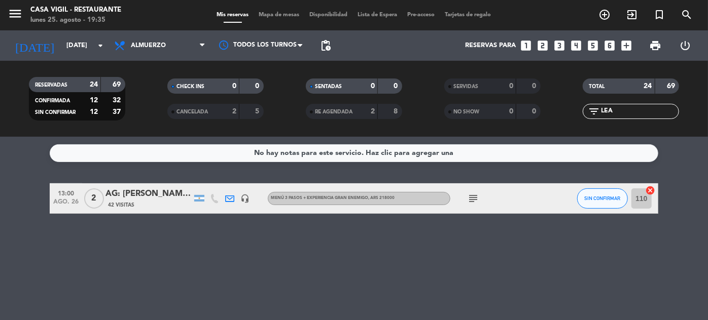
click at [544, 47] on icon "looks_two" at bounding box center [542, 45] width 13 height 13
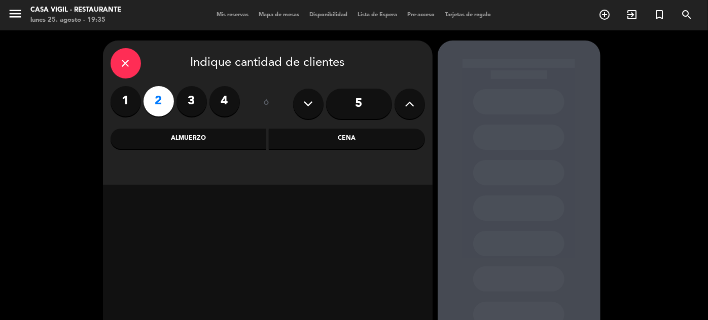
click at [357, 147] on div "Cena" at bounding box center [347, 139] width 156 height 20
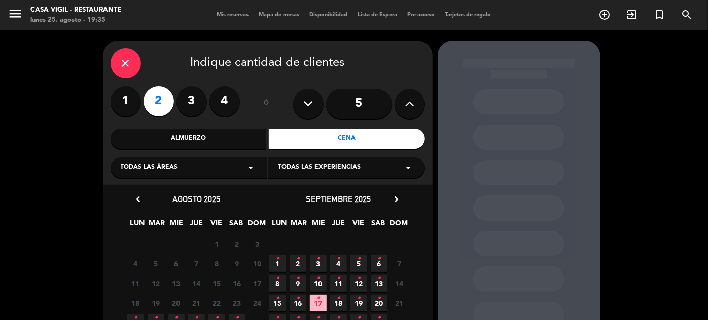
scroll to position [46, 0]
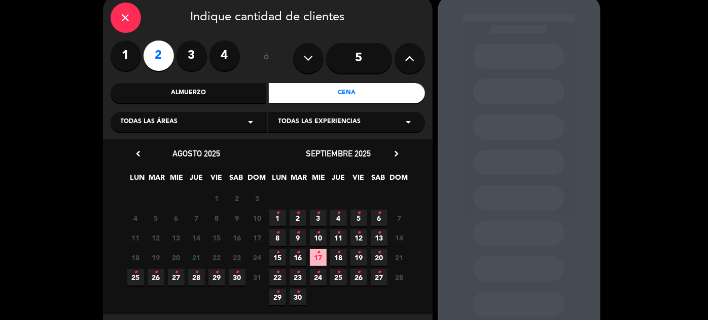
click at [173, 278] on span "27 •" at bounding box center [176, 277] width 17 height 17
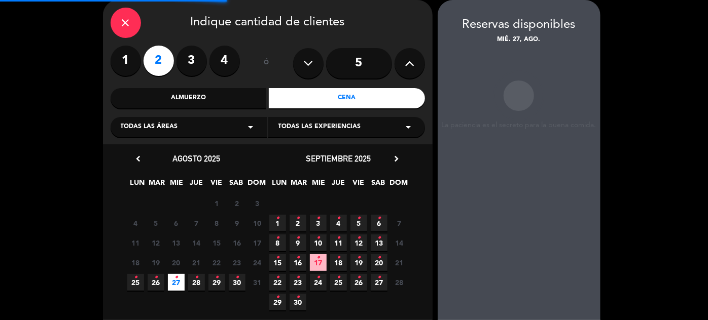
click at [153, 286] on span "26 •" at bounding box center [155, 282] width 17 height 17
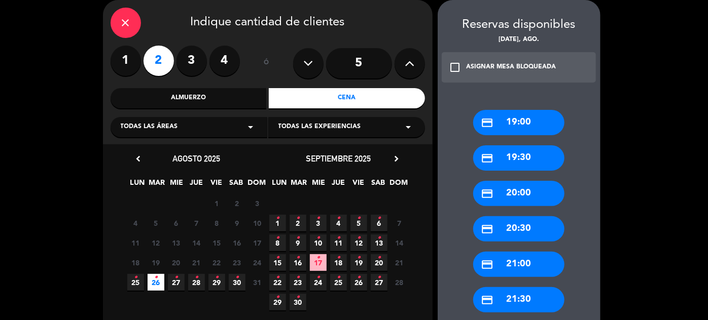
click at [534, 232] on div "credit_card 20:30" at bounding box center [518, 228] width 91 height 25
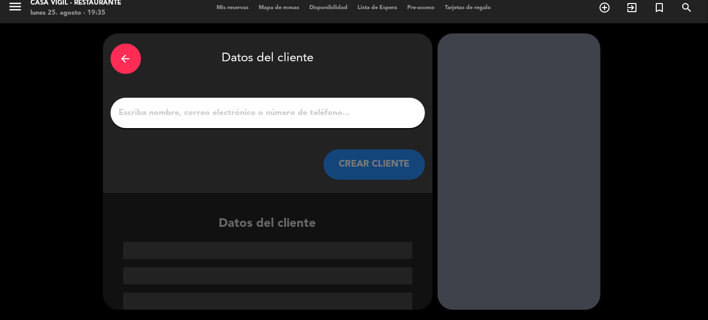
click at [384, 162] on button "CREAR CLIENTE" at bounding box center [373, 165] width 101 height 30
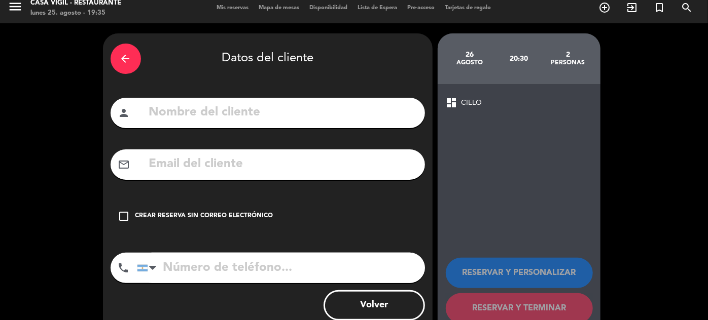
click at [376, 114] on input "text" at bounding box center [282, 112] width 269 height 21
type input "[PERSON_NAME]"
click at [147, 214] on div "Crear reserva sin correo electrónico" at bounding box center [204, 216] width 138 height 10
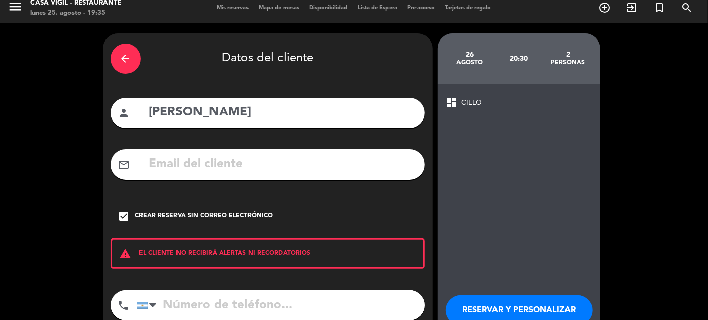
click at [187, 304] on input "tel" at bounding box center [281, 305] width 288 height 30
type input "[PHONE_NUMBER]"
click at [520, 311] on button "RESERVAR Y PERSONALIZAR" at bounding box center [519, 310] width 147 height 30
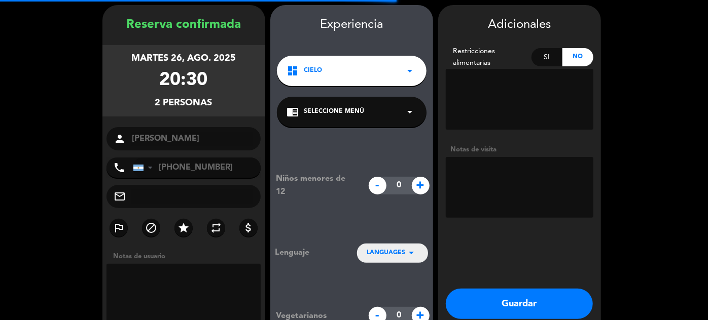
scroll to position [41, 0]
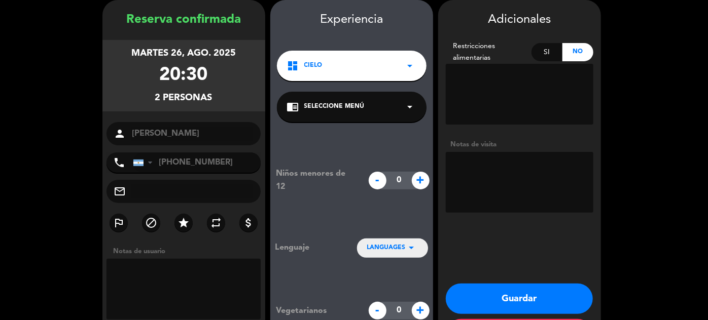
click at [404, 109] on icon "arrow_drop_down" at bounding box center [410, 107] width 12 height 12
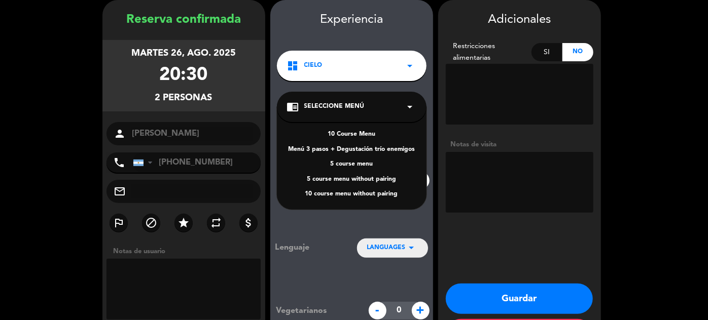
click at [357, 135] on div "10 Course Menu" at bounding box center [351, 135] width 129 height 10
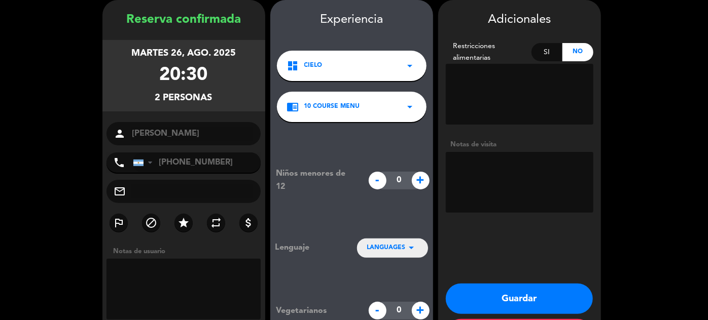
click at [464, 178] on textarea at bounding box center [519, 182] width 147 height 61
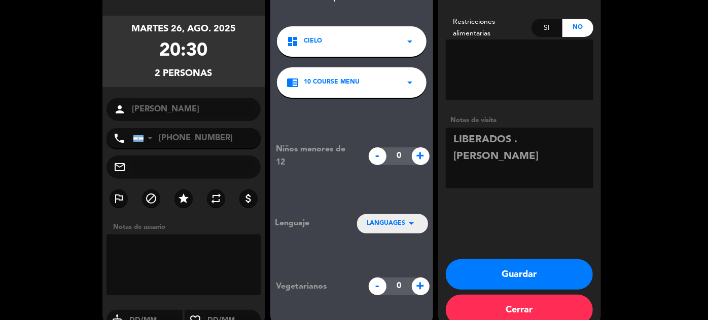
scroll to position [85, 0]
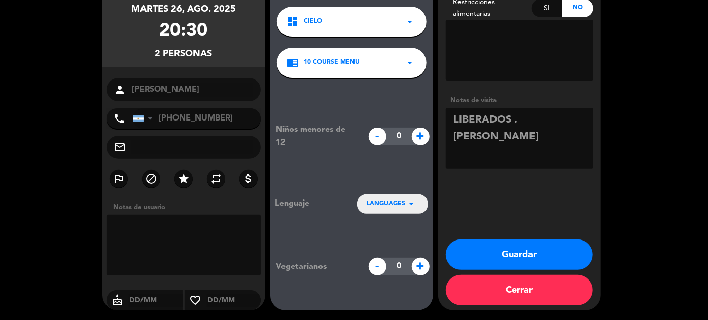
type textarea "LIBERADOS . [PERSON_NAME]"
click at [544, 251] on button "Guardar" at bounding box center [519, 255] width 147 height 30
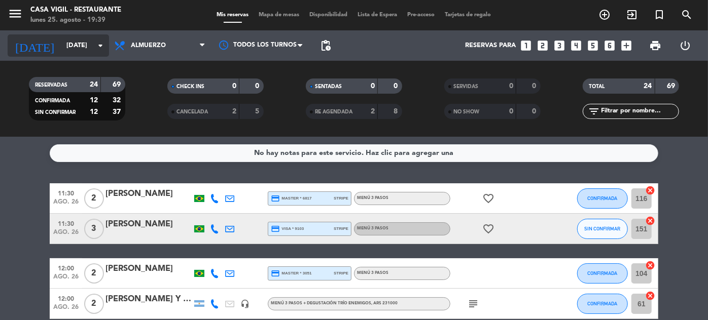
click at [61, 51] on input "[DATE]" at bounding box center [104, 46] width 87 height 18
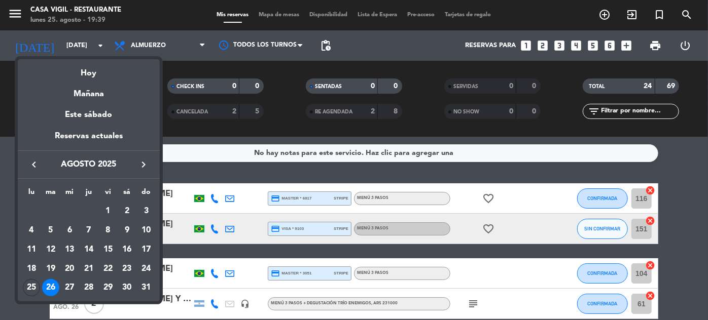
click at [146, 156] on div "keyboard_arrow_left agosto 2025 keyboard_arrow_right" at bounding box center [89, 165] width 142 height 28
click at [141, 163] on icon "keyboard_arrow_right" at bounding box center [143, 165] width 12 height 12
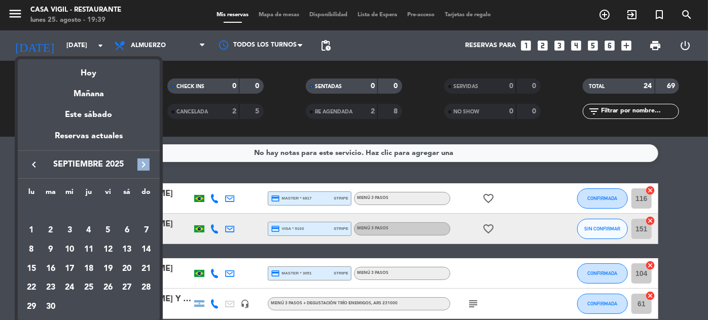
click at [141, 163] on icon "keyboard_arrow_right" at bounding box center [143, 165] width 12 height 12
click at [109, 249] on div "10" at bounding box center [107, 249] width 17 height 17
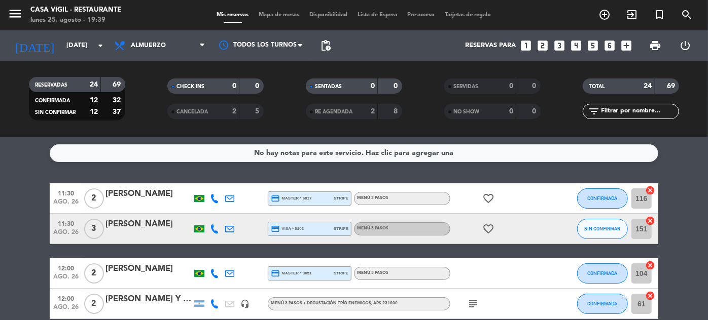
type input "[DATE]"
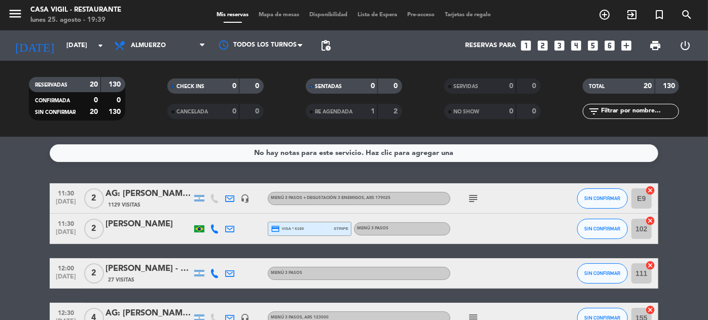
click at [625, 113] on input "text" at bounding box center [639, 111] width 79 height 11
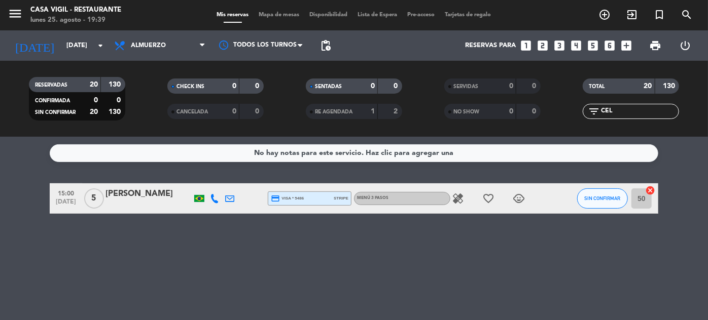
type input "CEL"
click at [142, 194] on div "[PERSON_NAME]" at bounding box center [148, 194] width 86 height 13
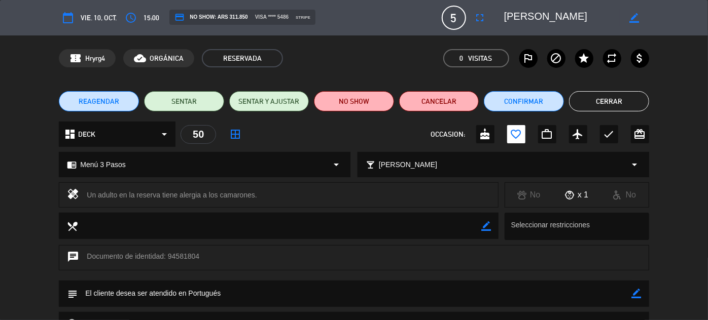
click at [96, 98] on span "REAGENDAR" at bounding box center [99, 101] width 41 height 11
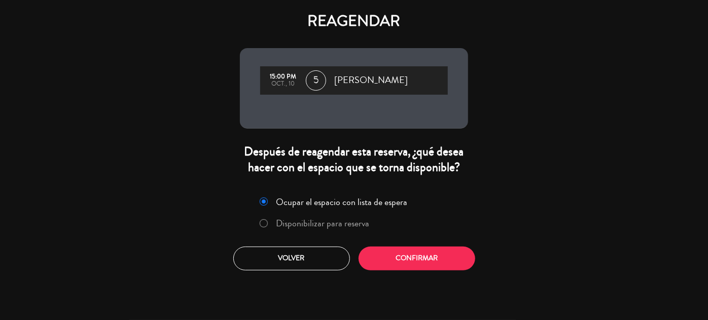
click at [318, 224] on label "Disponibilizar para reserva" at bounding box center [322, 223] width 93 height 9
click at [440, 264] on button "Confirmar" at bounding box center [416, 259] width 117 height 24
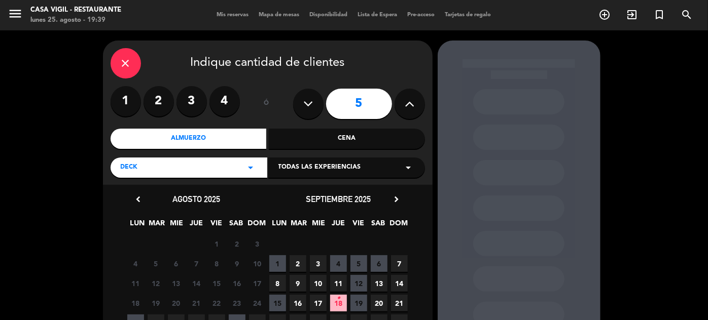
click at [396, 198] on icon "chevron_right" at bounding box center [396, 199] width 11 height 11
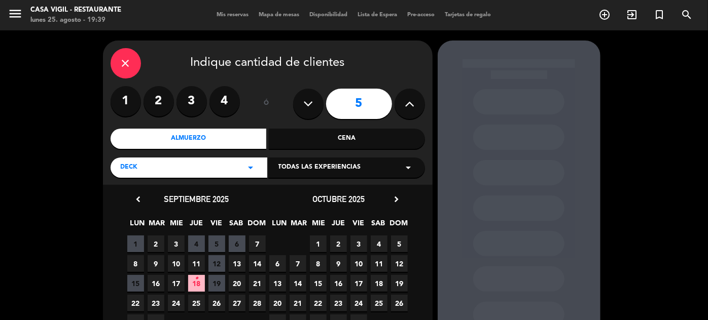
click at [381, 263] on span "11" at bounding box center [379, 263] width 17 height 17
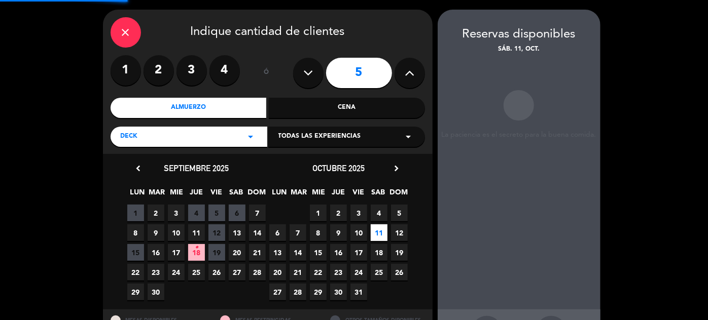
scroll to position [41, 0]
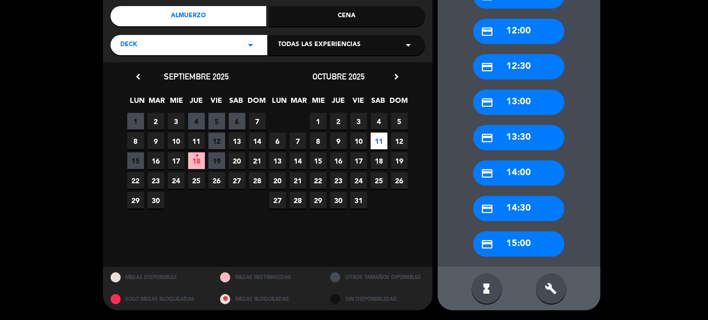
click at [529, 237] on div "credit_card 15:00" at bounding box center [518, 244] width 91 height 25
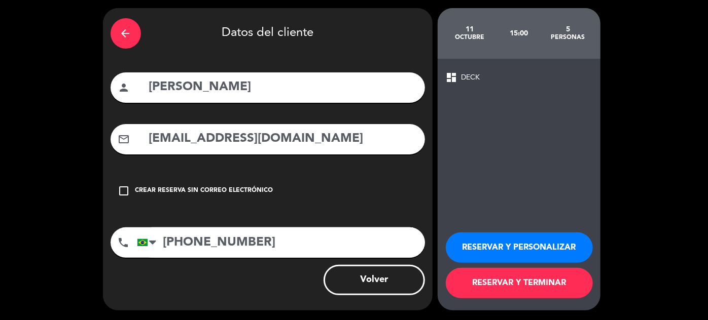
click at [492, 240] on button "RESERVAR Y PERSONALIZAR" at bounding box center [519, 248] width 147 height 30
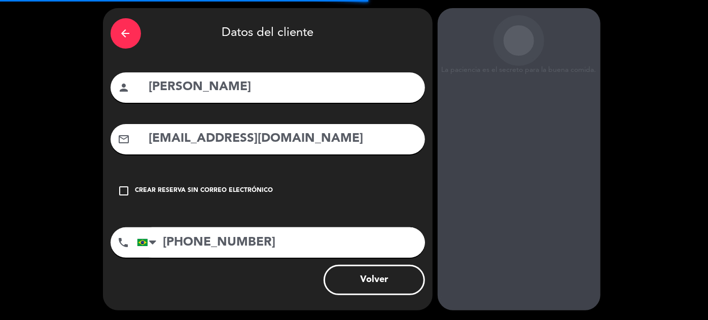
scroll to position [41, 0]
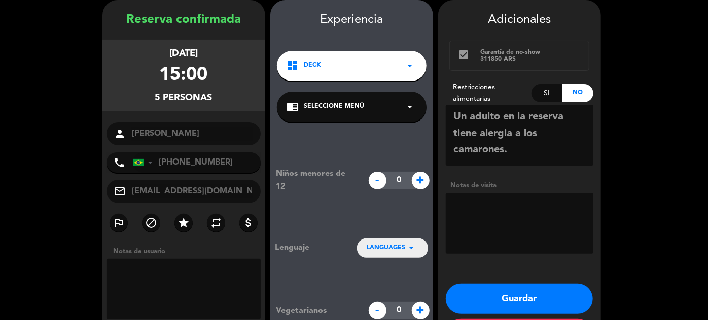
click at [372, 108] on div "chrome_reader_mode Seleccione Menú arrow_drop_down" at bounding box center [352, 107] width 150 height 30
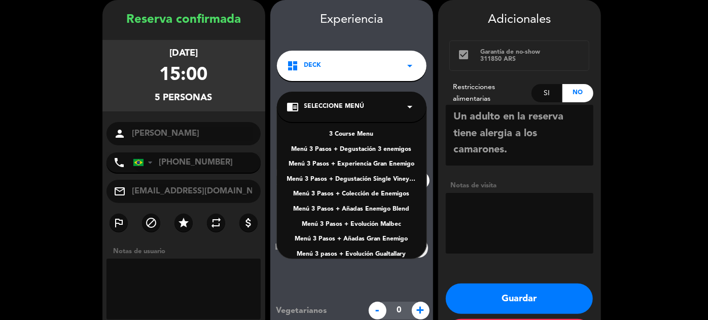
click at [356, 135] on div "3 Course Menu" at bounding box center [351, 135] width 129 height 10
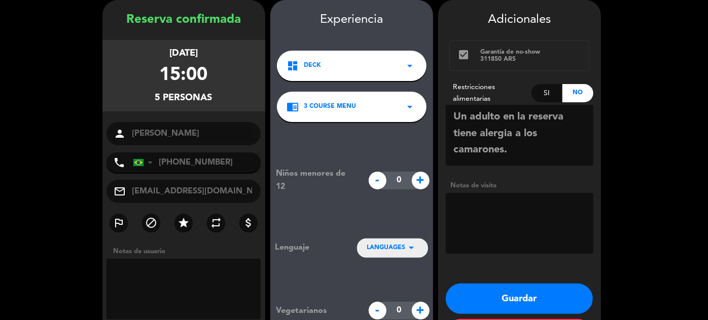
click at [540, 295] on button "Guardar" at bounding box center [519, 299] width 147 height 30
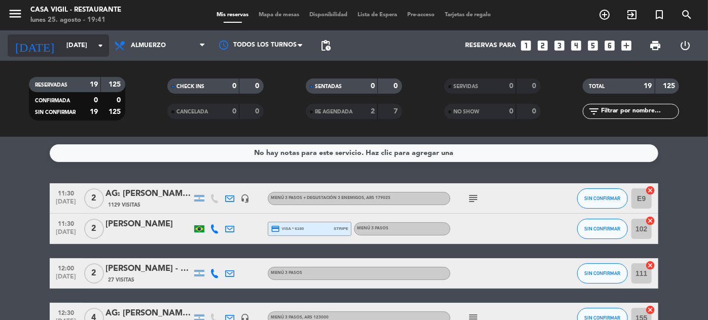
click at [61, 37] on input "[DATE]" at bounding box center [104, 46] width 87 height 18
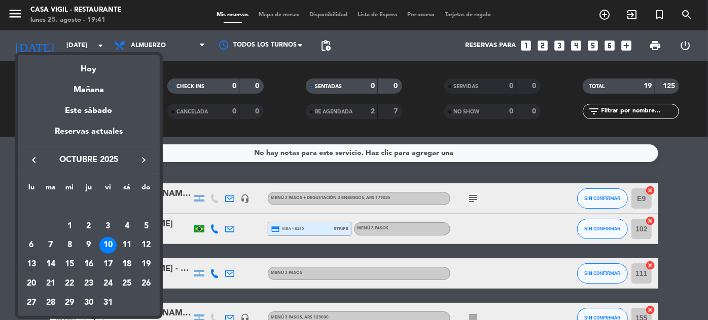
click at [32, 262] on div "13" at bounding box center [31, 264] width 17 height 17
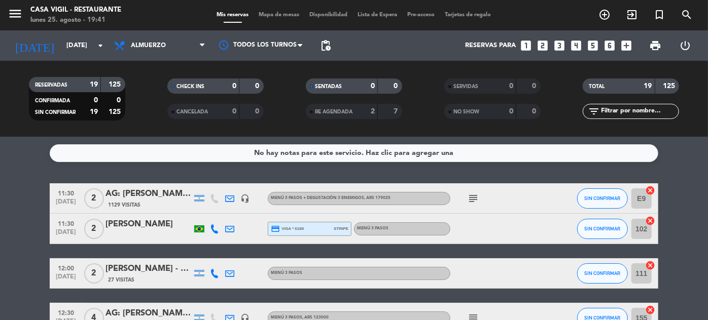
type input "[DATE]"
click at [659, 110] on input "text" at bounding box center [639, 111] width 79 height 11
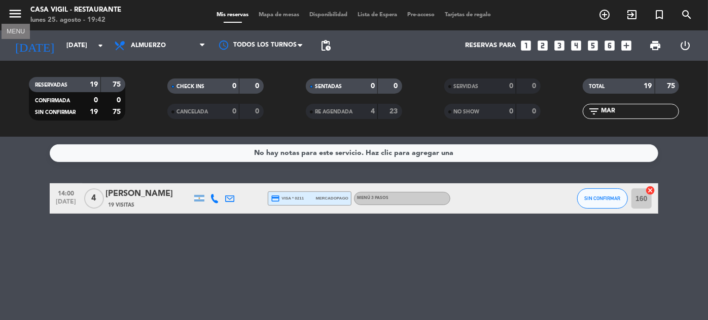
type input "MAR"
click at [11, 12] on icon "menu" at bounding box center [15, 13] width 15 height 15
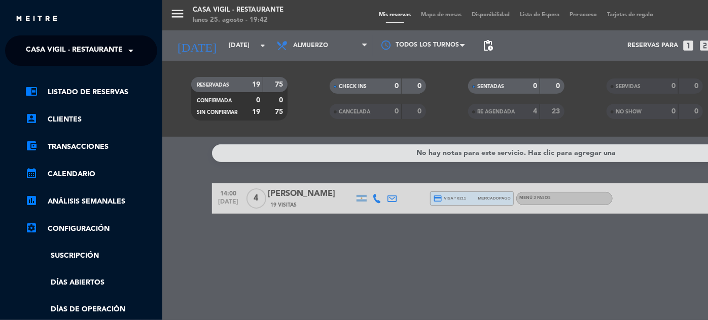
click at [119, 53] on span "Casa Vigil - Restaurante" at bounding box center [74, 50] width 97 height 21
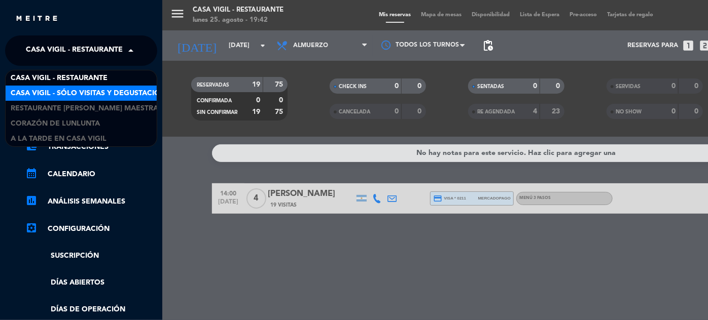
click at [112, 93] on span "Casa Vigil - SÓLO Visitas y Degustaciones" at bounding box center [93, 94] width 164 height 12
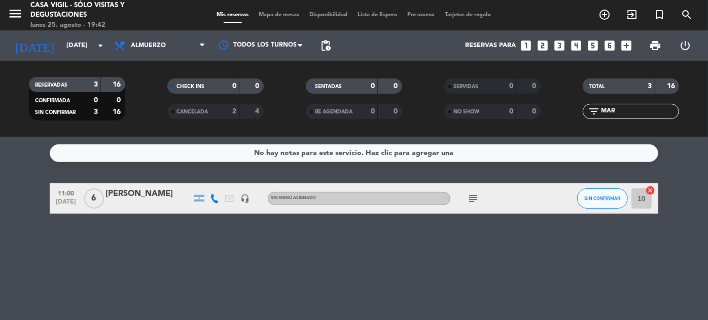
click at [170, 197] on div "[PERSON_NAME]" at bounding box center [148, 194] width 86 height 13
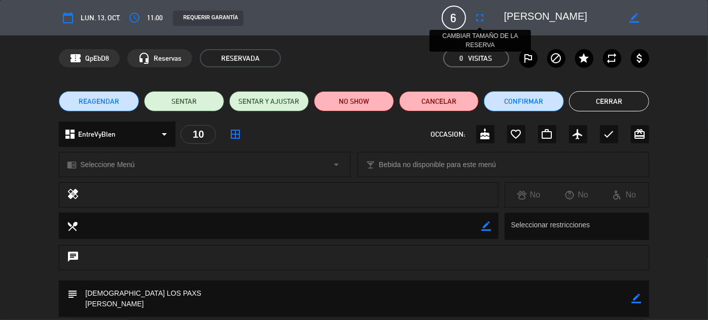
click at [477, 20] on icon "fullscreen" at bounding box center [480, 18] width 12 height 12
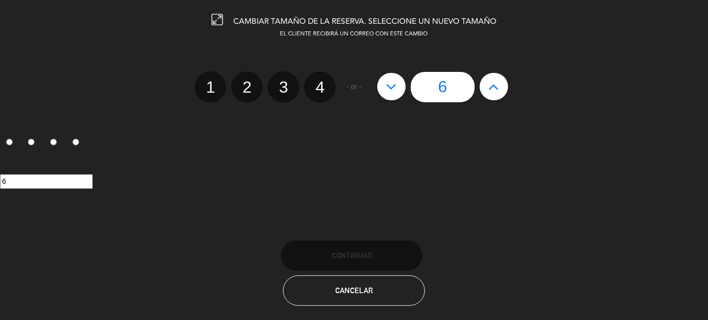
click at [497, 89] on icon at bounding box center [493, 87] width 11 height 16
type input "7"
click at [497, 89] on icon at bounding box center [493, 87] width 11 height 16
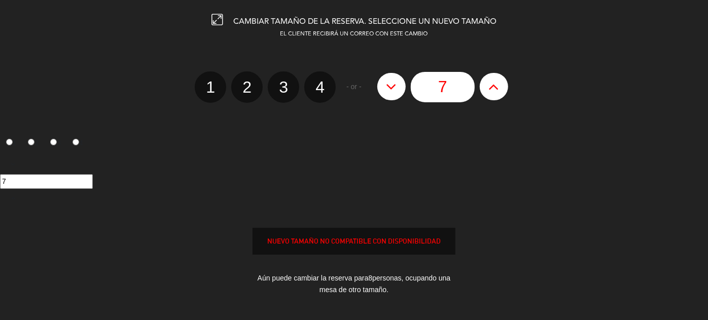
type input "8"
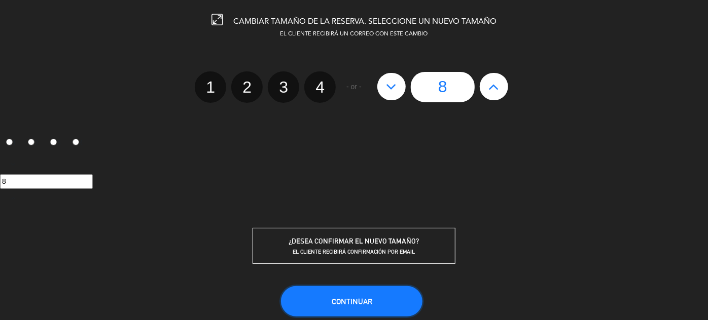
click at [365, 302] on span "Continuar" at bounding box center [351, 302] width 41 height 9
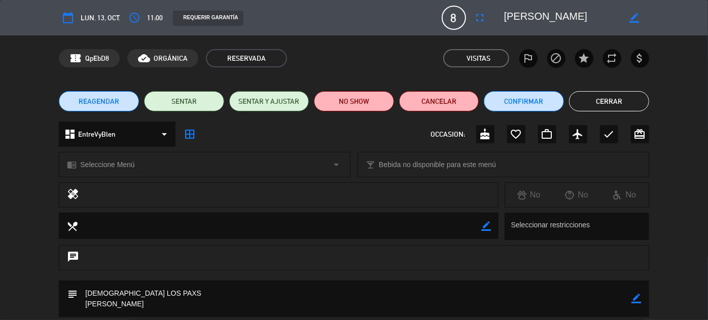
click at [633, 298] on icon "border_color" at bounding box center [637, 299] width 10 height 10
click at [574, 290] on textarea at bounding box center [354, 299] width 553 height 36
type textarea "[DEMOGRAPHIC_DATA] LOS PAXS . SON [DEMOGRAPHIC_DATA] ADULTOS Y 2 NIÑOS [PERSON_…"
click at [634, 301] on icon at bounding box center [637, 299] width 10 height 10
click at [619, 102] on button "Cerrar" at bounding box center [609, 101] width 80 height 20
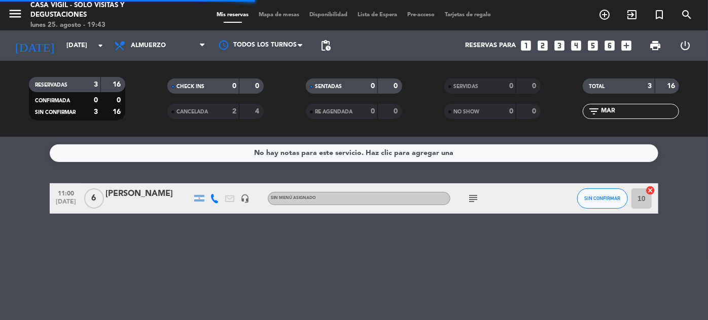
click at [55, 33] on div "[DATE] [DATE] arrow_drop_down" at bounding box center [58, 45] width 101 height 30
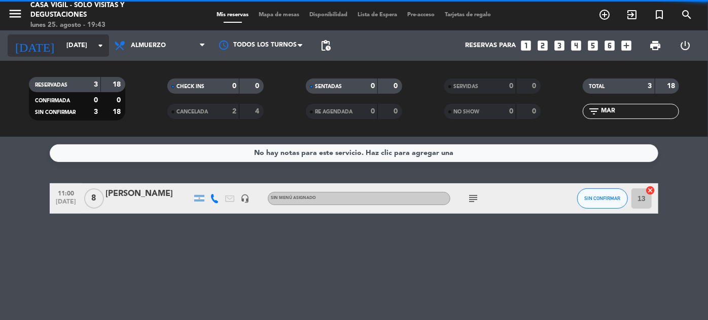
click at [61, 51] on input "[DATE]" at bounding box center [104, 46] width 87 height 18
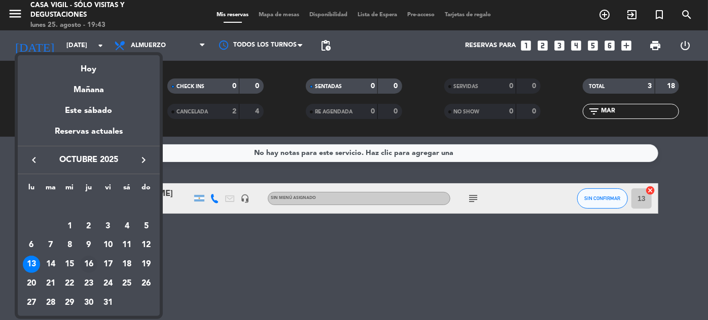
click at [87, 261] on div "16" at bounding box center [88, 264] width 17 height 17
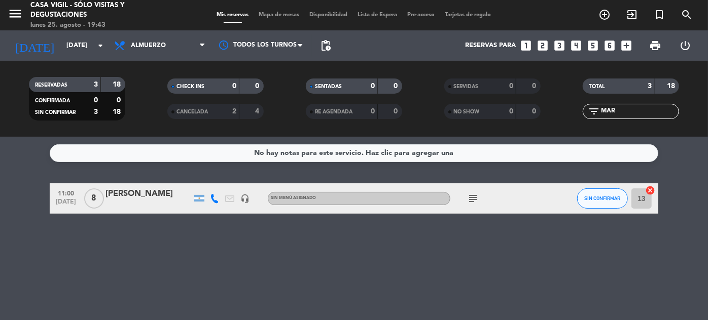
type input "[DEMOGRAPHIC_DATA][DATE]"
click at [635, 112] on input "MAR" at bounding box center [639, 111] width 79 height 11
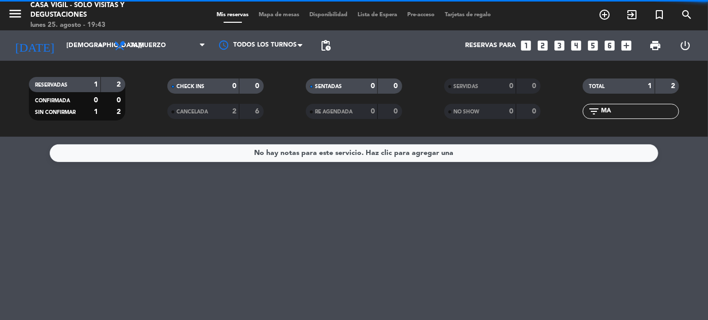
type input "M"
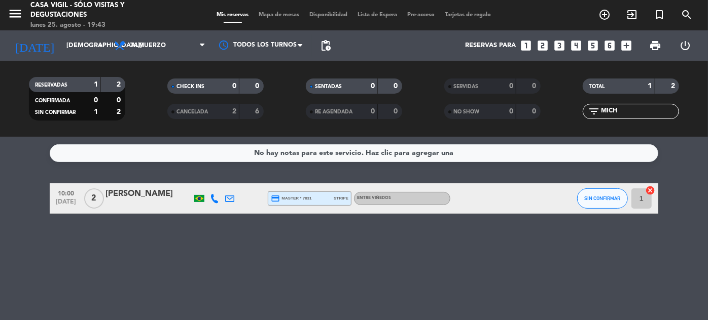
type input "MICH"
click at [176, 190] on div "[PERSON_NAME]" at bounding box center [148, 194] width 86 height 13
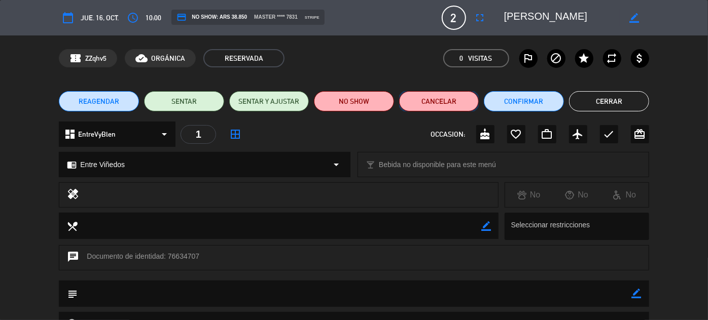
click at [452, 101] on button "Cancelar" at bounding box center [439, 101] width 80 height 20
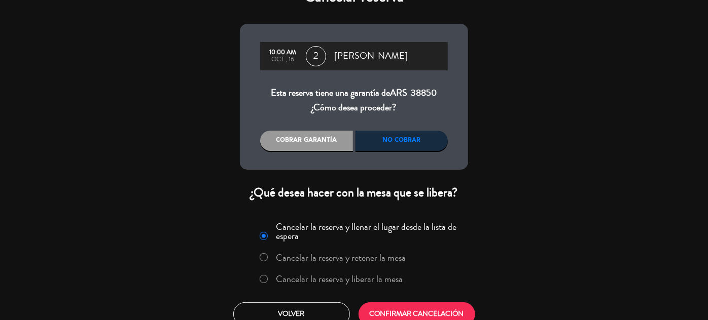
scroll to position [37, 0]
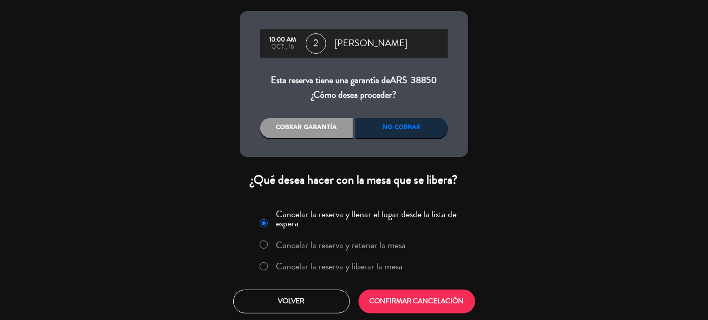
click at [385, 266] on label "Cancelar la reserva y liberar la mesa" at bounding box center [339, 266] width 127 height 9
click at [408, 295] on button "CONFIRMAR CANCELACIÓN" at bounding box center [416, 302] width 117 height 24
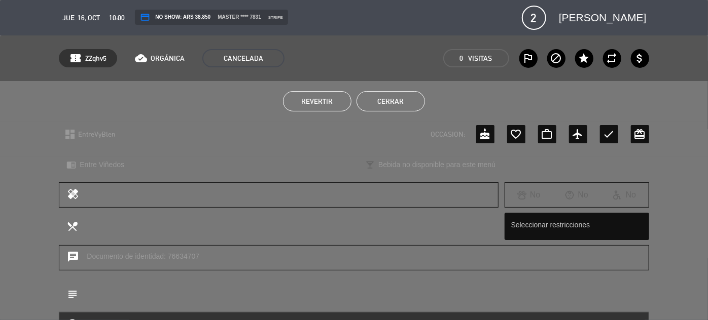
click at [397, 105] on button "Cerrar" at bounding box center [390, 101] width 68 height 20
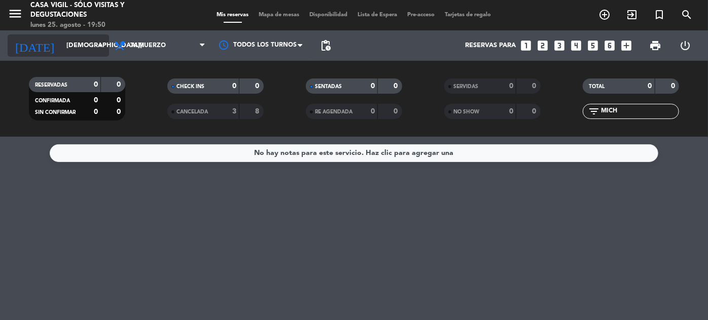
click at [61, 49] on input "[DEMOGRAPHIC_DATA][DATE]" at bounding box center [104, 46] width 87 height 18
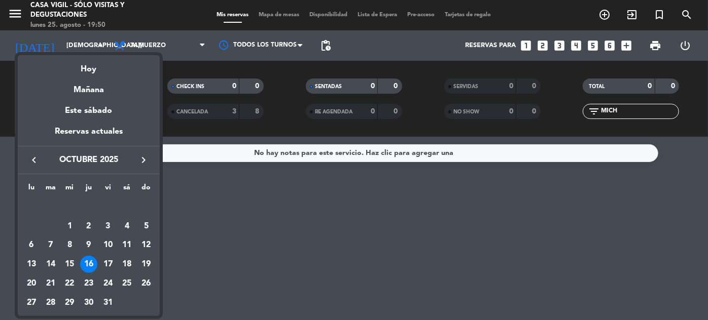
click at [33, 160] on icon "keyboard_arrow_left" at bounding box center [34, 160] width 12 height 12
click at [88, 247] on div "11" at bounding box center [88, 245] width 17 height 17
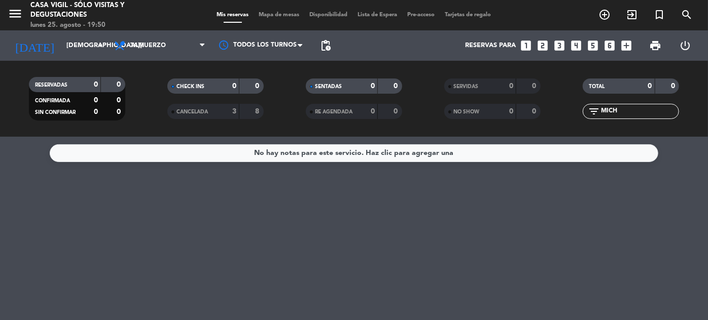
type input "[DEMOGRAPHIC_DATA][DATE]"
click at [16, 15] on icon "menu" at bounding box center [15, 13] width 15 height 15
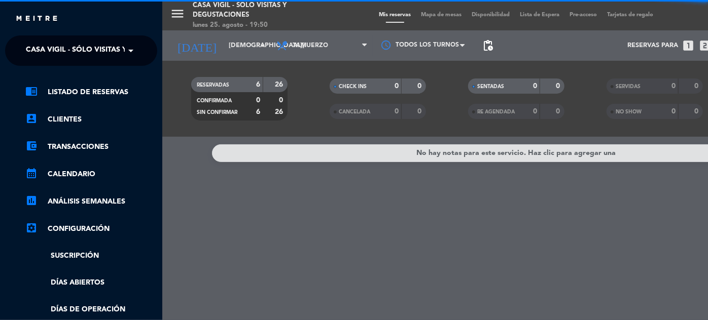
click at [129, 51] on span at bounding box center [133, 50] width 17 height 21
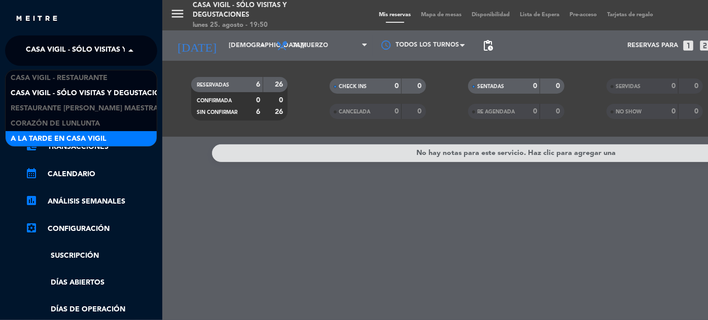
click at [76, 138] on span "A la tarde en Casa Vigil" at bounding box center [59, 139] width 96 height 12
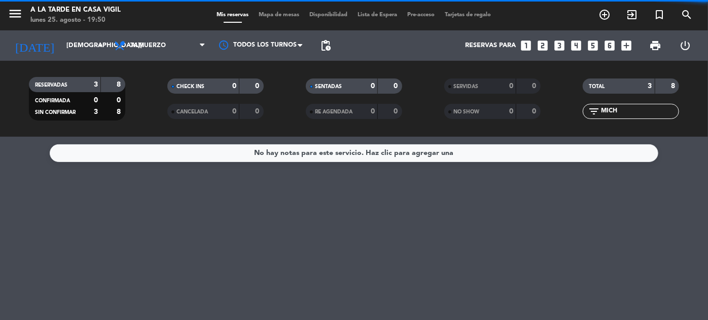
click at [637, 114] on input "MICH" at bounding box center [639, 111] width 79 height 11
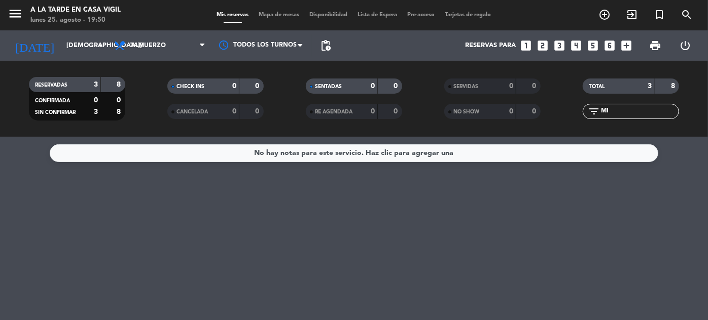
type input "M"
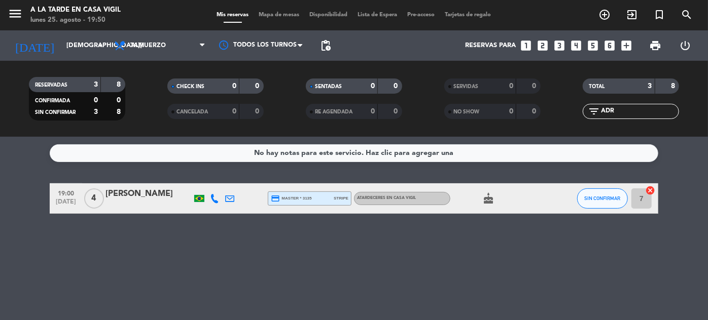
type input "ADR"
click at [596, 197] on span "SIN CONFIRMAR" at bounding box center [602, 199] width 36 height 6
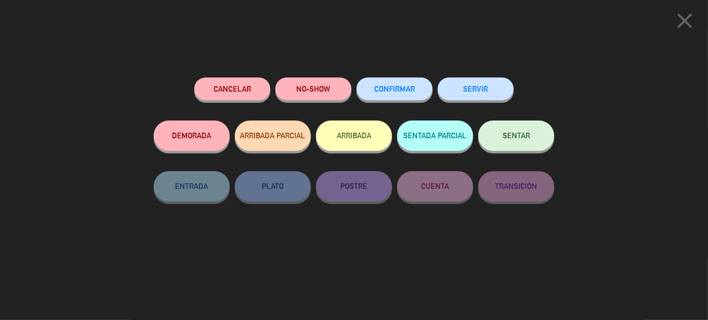
click at [211, 92] on button "Cancelar" at bounding box center [232, 89] width 76 height 23
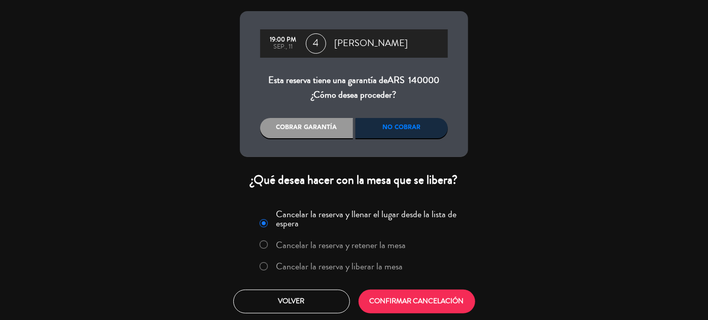
click at [369, 265] on label "Cancelar la reserva y liberar la mesa" at bounding box center [339, 266] width 127 height 9
click at [442, 298] on button "CONFIRMAR CANCELACIÓN" at bounding box center [416, 302] width 117 height 24
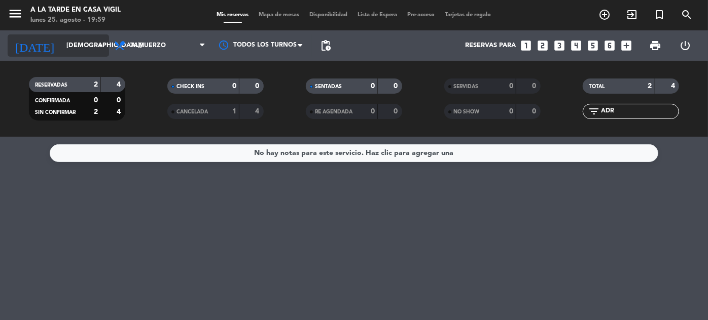
click at [65, 46] on input "[DEMOGRAPHIC_DATA][DATE]" at bounding box center [104, 46] width 87 height 18
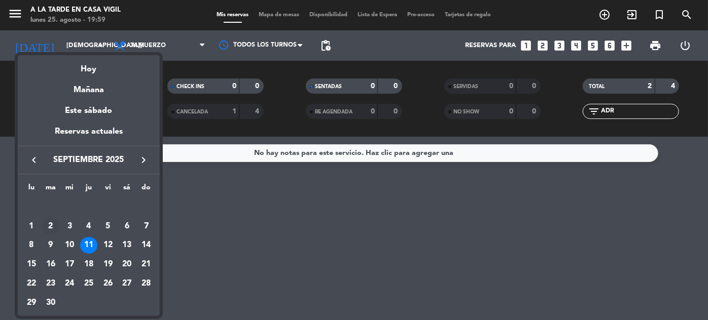
click at [47, 227] on div "2" at bounding box center [50, 226] width 17 height 17
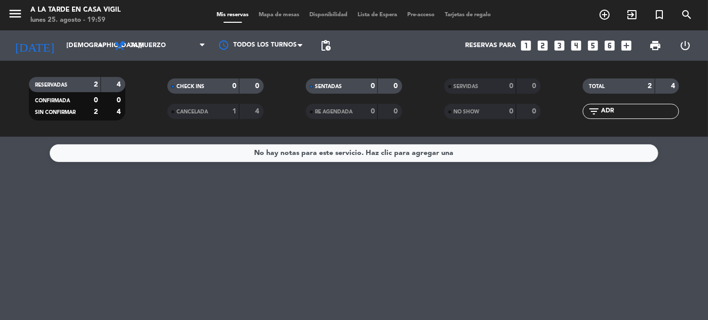
type input "[DATE]"
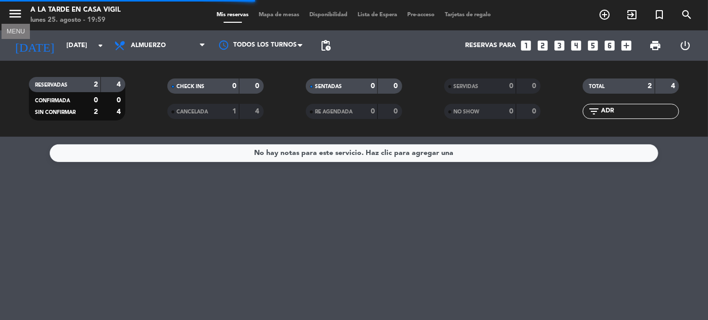
click at [8, 15] on icon "menu" at bounding box center [15, 13] width 15 height 15
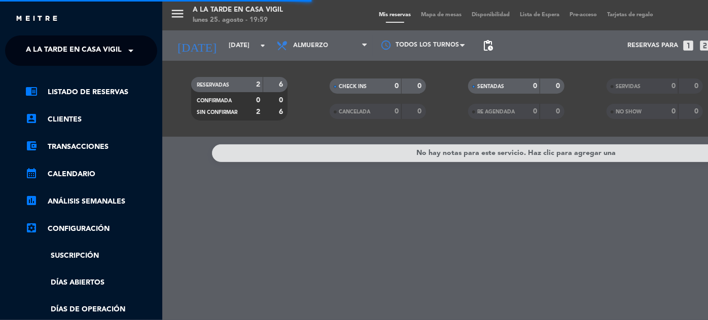
click at [93, 53] on span "A la tarde en Casa Vigil" at bounding box center [74, 50] width 96 height 21
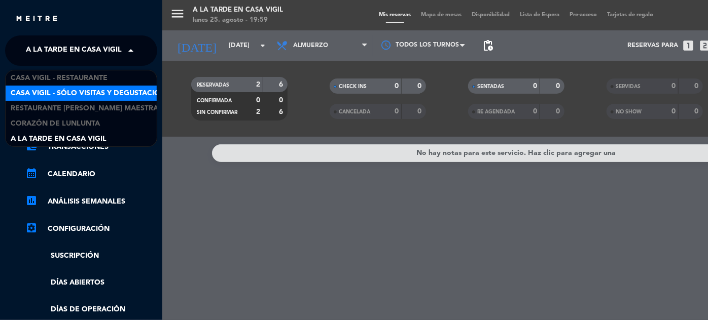
click at [99, 92] on span "Casa Vigil - SÓLO Visitas y Degustaciones" at bounding box center [93, 94] width 164 height 12
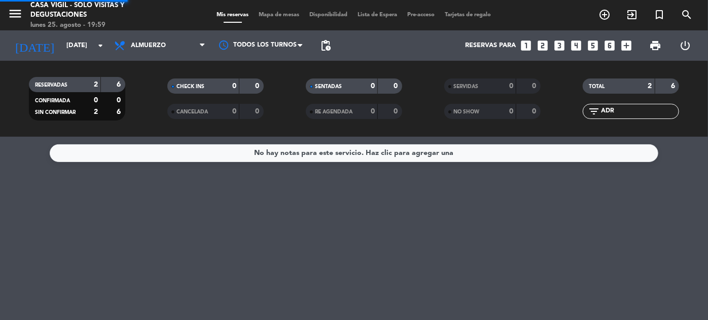
click at [619, 110] on input "ADR" at bounding box center [639, 111] width 79 height 11
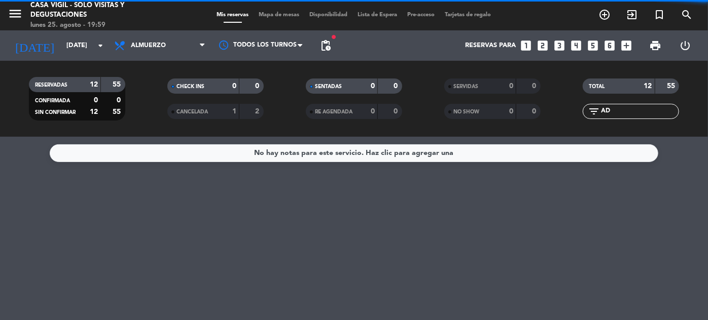
type input "A"
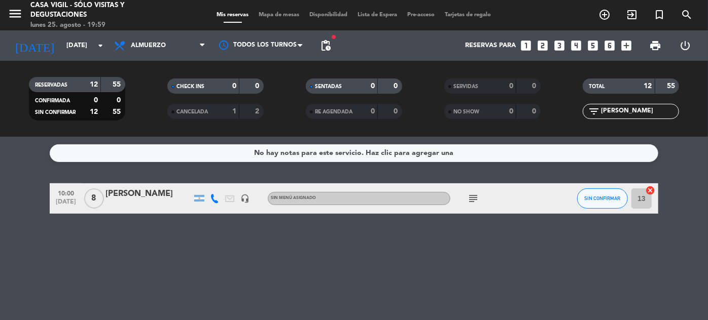
type input "[PERSON_NAME]"
click at [166, 194] on div "[PERSON_NAME]" at bounding box center [148, 194] width 86 height 13
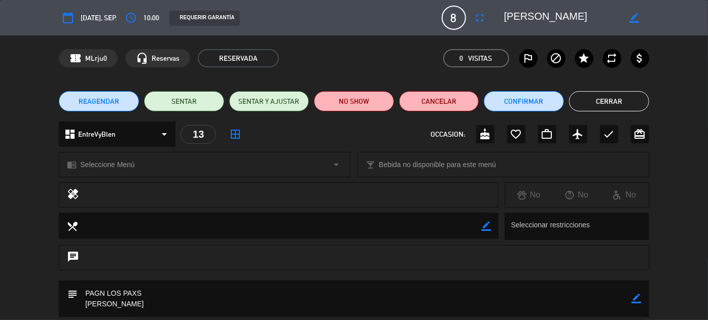
click at [108, 106] on button "REAGENDAR" at bounding box center [99, 101] width 80 height 20
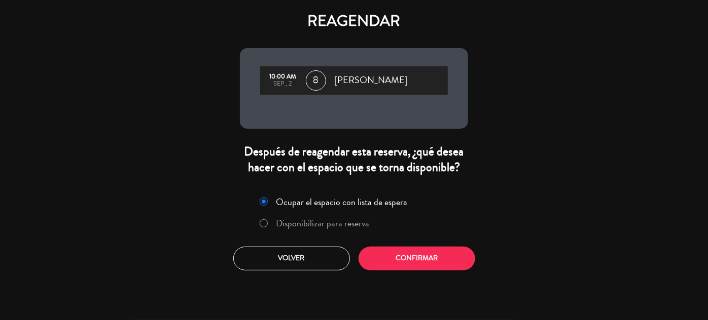
click at [305, 224] on label "Disponibilizar para reserva" at bounding box center [322, 223] width 93 height 9
click at [441, 262] on button "Confirmar" at bounding box center [416, 259] width 117 height 24
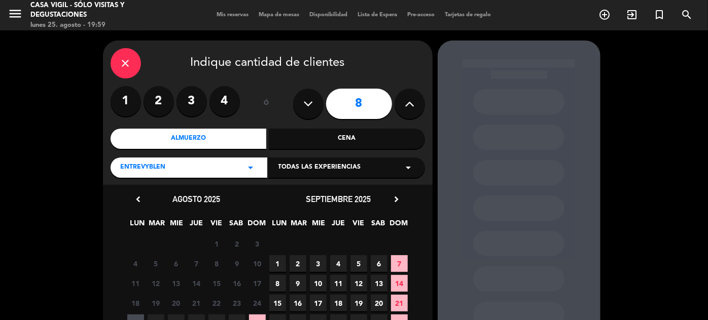
click at [276, 266] on span "1" at bounding box center [277, 263] width 17 height 17
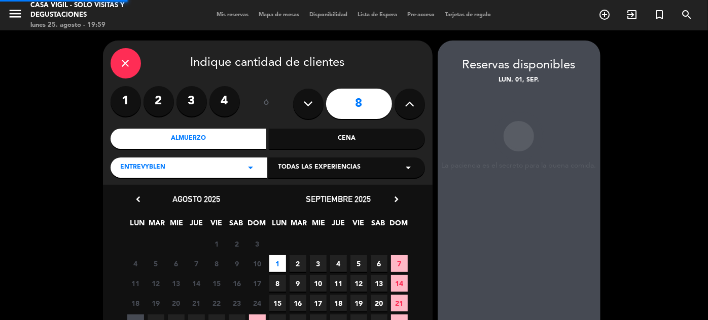
scroll to position [41, 0]
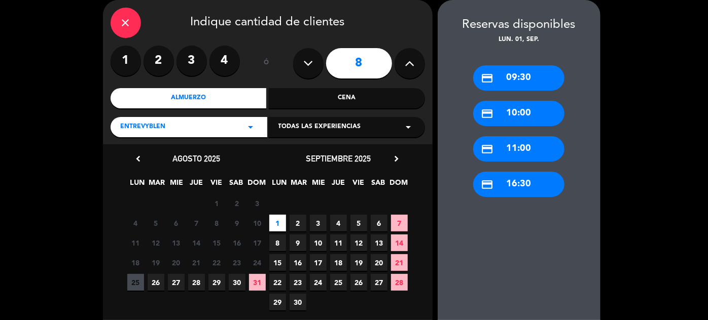
click at [534, 114] on div "credit_card 10:00" at bounding box center [518, 113] width 91 height 25
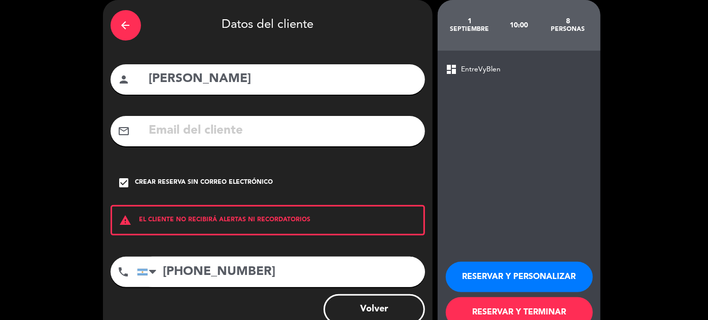
click at [529, 272] on button "RESERVAR Y PERSONALIZAR" at bounding box center [519, 277] width 147 height 30
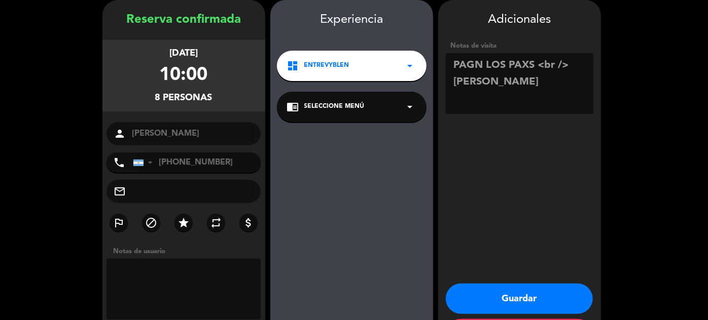
click at [512, 290] on button "Guardar" at bounding box center [519, 299] width 147 height 30
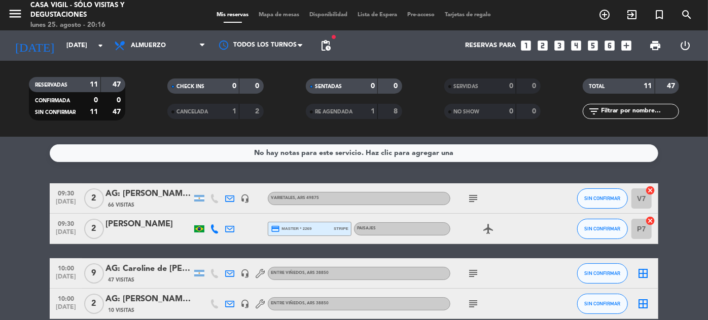
click at [543, 48] on icon "looks_two" at bounding box center [542, 45] width 13 height 13
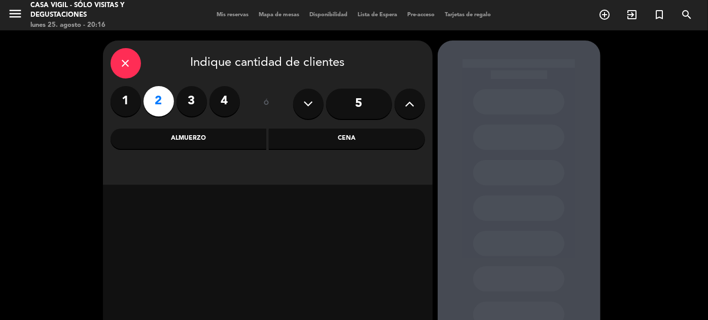
click at [210, 139] on div "Almuerzo" at bounding box center [188, 139] width 156 height 20
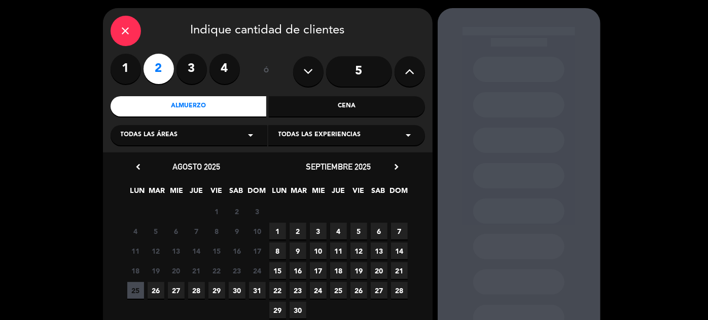
scroll to position [46, 0]
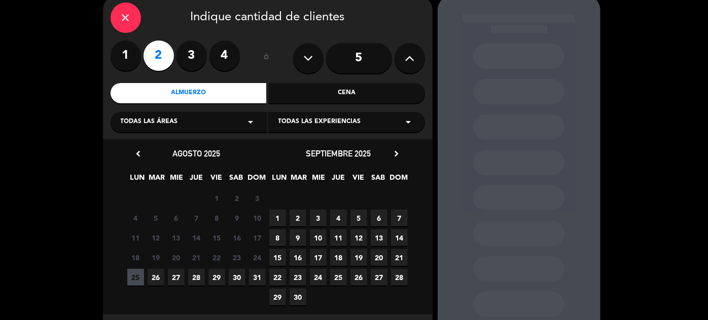
click at [158, 278] on span "26" at bounding box center [155, 277] width 17 height 17
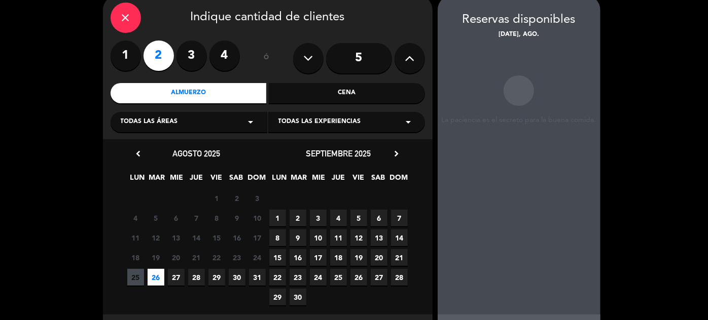
scroll to position [41, 0]
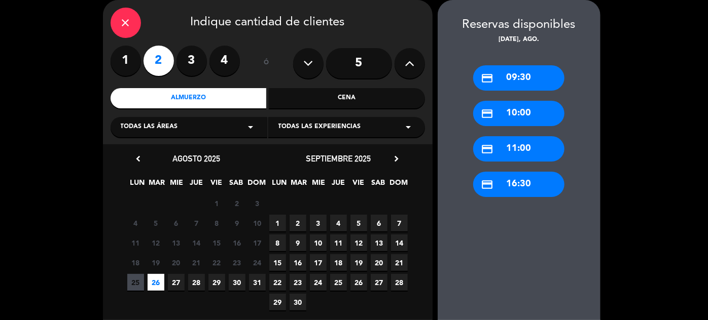
click at [517, 151] on div "credit_card 11:00" at bounding box center [518, 148] width 91 height 25
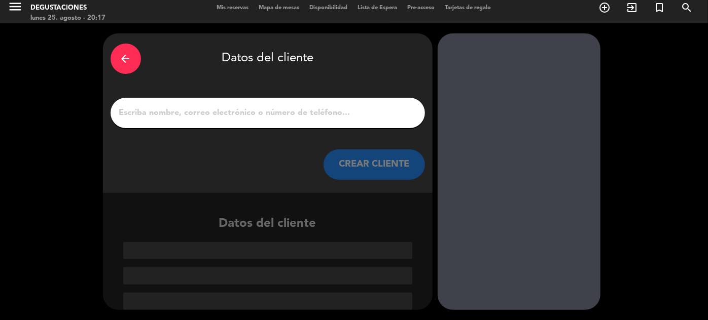
click at [361, 162] on button "CREAR CLIENTE" at bounding box center [373, 165] width 101 height 30
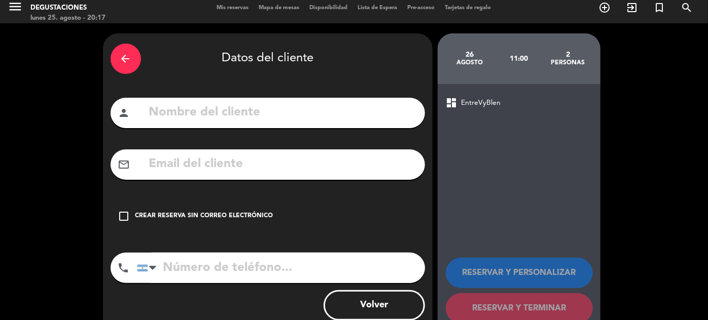
click at [359, 116] on input "text" at bounding box center [282, 112] width 269 height 21
type input "[PERSON_NAME]"
click at [215, 216] on div "Crear reserva sin correo electrónico" at bounding box center [204, 216] width 138 height 10
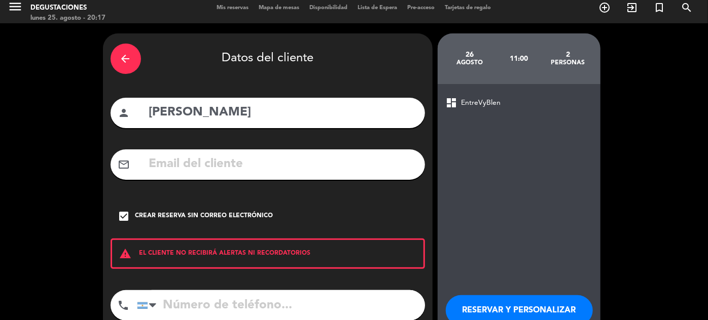
click at [213, 298] on input "tel" at bounding box center [281, 305] width 288 height 30
type input "[PHONE_NUMBER]"
click at [527, 312] on button "RESERVAR Y PERSONALIZAR" at bounding box center [519, 310] width 147 height 30
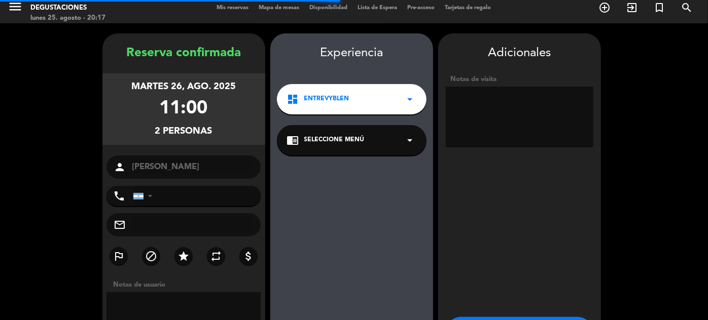
type input "[PHONE_NUMBER]"
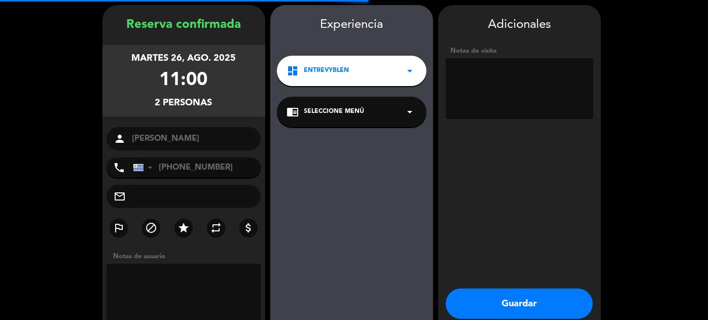
scroll to position [41, 0]
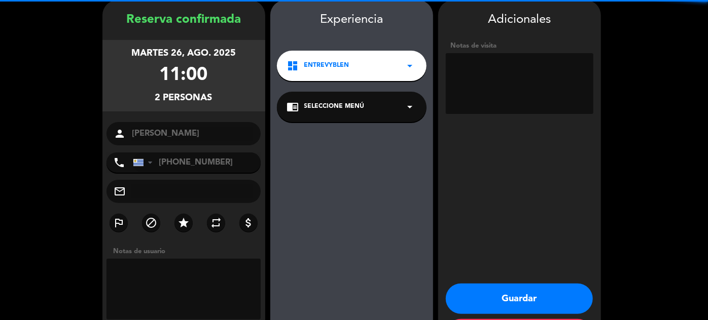
click at [389, 98] on div "chrome_reader_mode Seleccione Menú arrow_drop_down" at bounding box center [352, 107] width 150 height 30
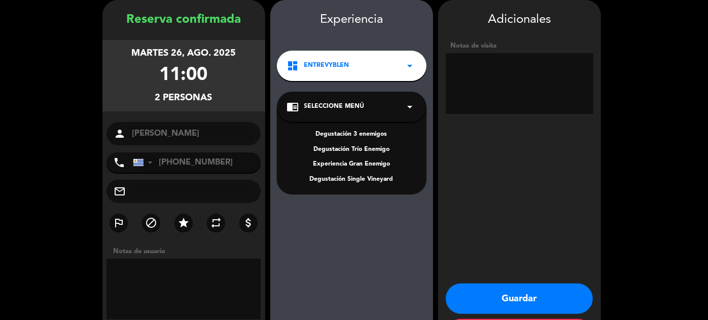
click at [397, 65] on div "dashboard EntreVyBlen arrow_drop_down" at bounding box center [352, 66] width 150 height 30
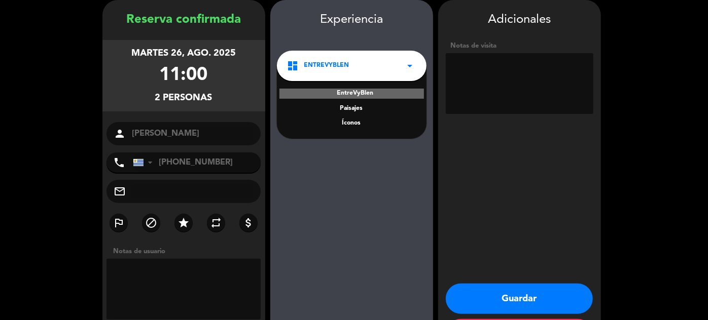
click at [481, 155] on div "Adicionales Notas de visita Guardar Cerrar" at bounding box center [519, 177] width 163 height 355
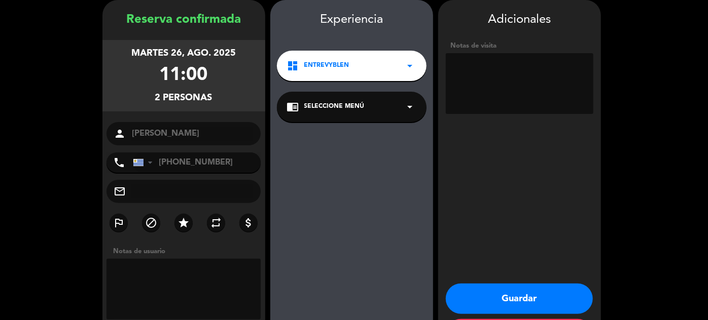
click at [478, 72] on textarea at bounding box center [519, 83] width 147 height 61
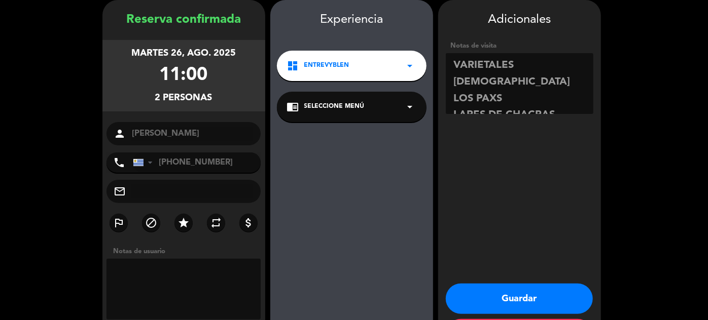
type textarea "VARIETALES [DEMOGRAPHIC_DATA] LOS PAXS LARES DE CHACRAS"
click at [533, 297] on button "Guardar" at bounding box center [519, 299] width 147 height 30
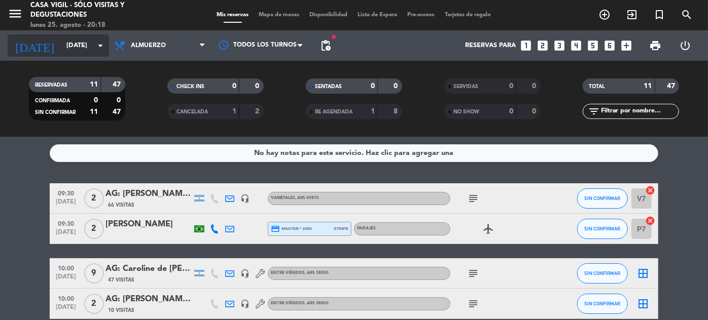
click at [61, 48] on input "[DATE]" at bounding box center [104, 46] width 87 height 18
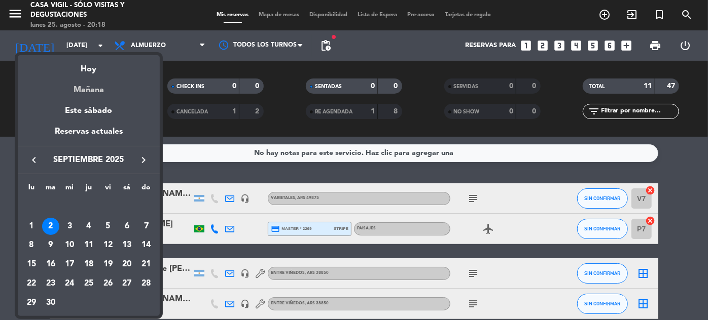
click at [94, 88] on div "Mañana" at bounding box center [89, 86] width 142 height 21
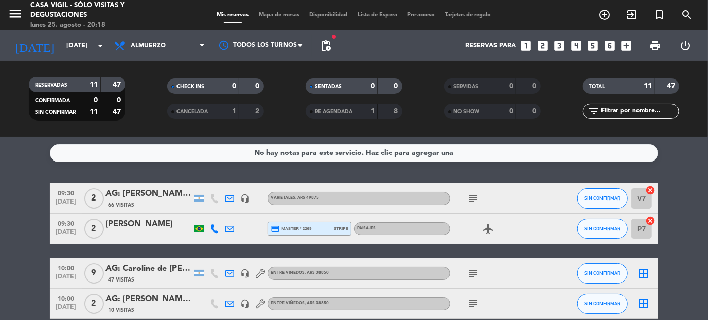
type input "[DATE]"
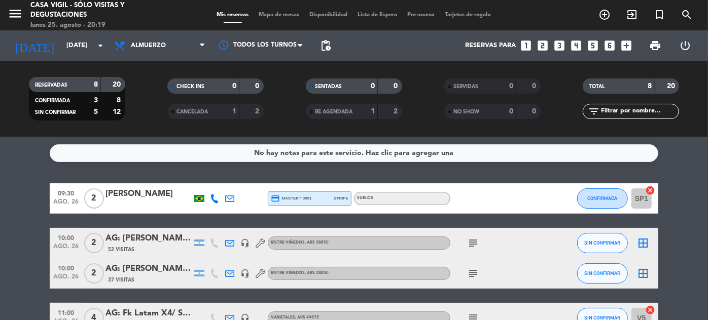
click at [620, 115] on input "text" at bounding box center [639, 111] width 79 height 11
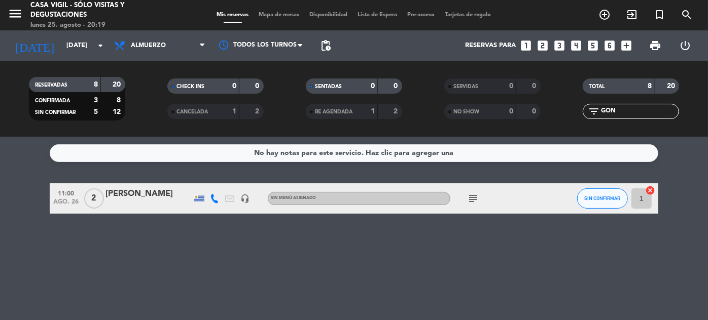
type input "GON"
click at [169, 194] on div "[PERSON_NAME]" at bounding box center [148, 194] width 86 height 13
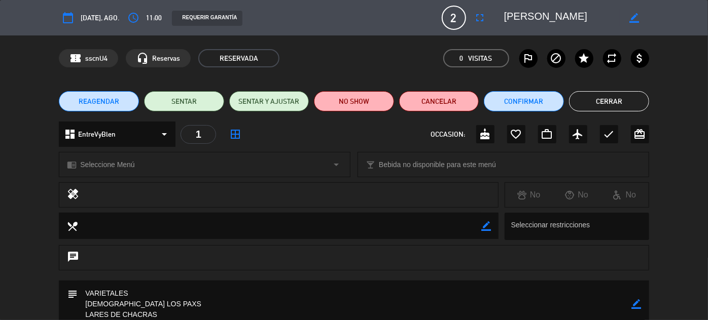
click at [267, 163] on div "chrome_reader_mode Seleccione Menú arrow_drop_down" at bounding box center [204, 165] width 290 height 24
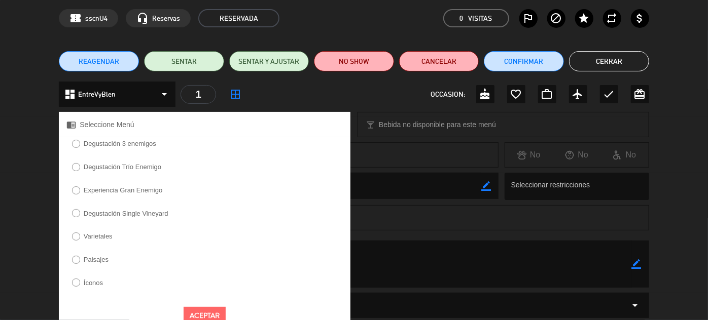
scroll to position [92, 0]
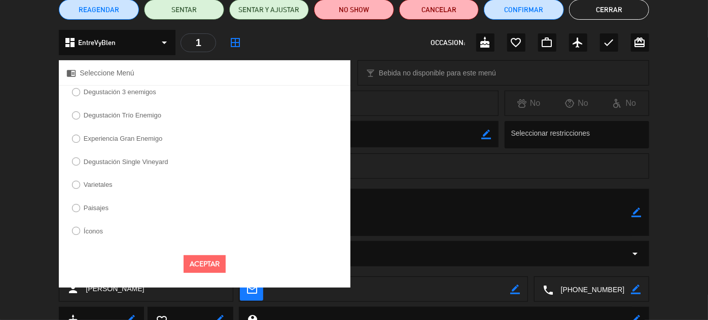
click at [85, 184] on label "Varietales" at bounding box center [98, 184] width 29 height 7
click at [216, 266] on button "Aceptar" at bounding box center [204, 264] width 42 height 18
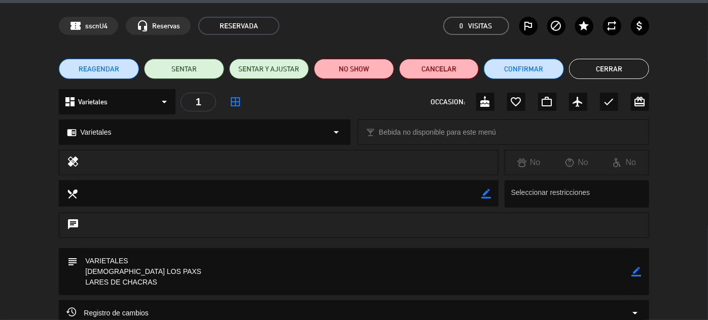
scroll to position [0, 0]
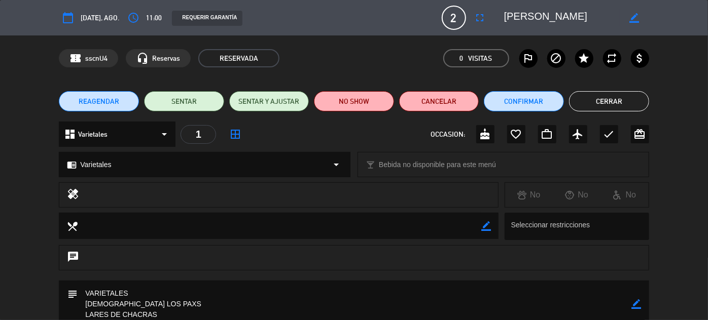
click at [608, 102] on button "Cerrar" at bounding box center [609, 101] width 80 height 20
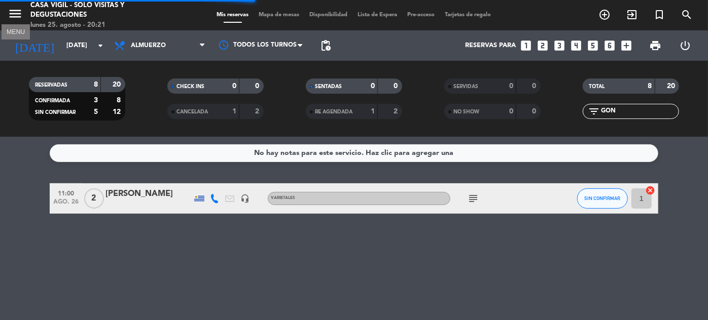
drag, startPoint x: 13, startPoint y: 11, endPoint x: 94, endPoint y: 30, distance: 83.8
click at [13, 12] on icon "menu" at bounding box center [15, 13] width 15 height 15
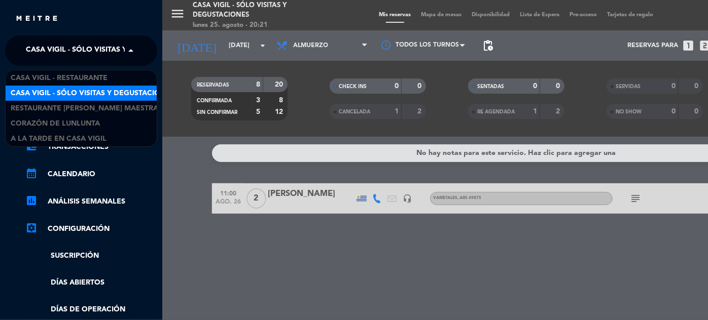
click at [121, 54] on span "Casa Vigil - SÓLO Visitas y Degustaciones" at bounding box center [108, 50] width 164 height 21
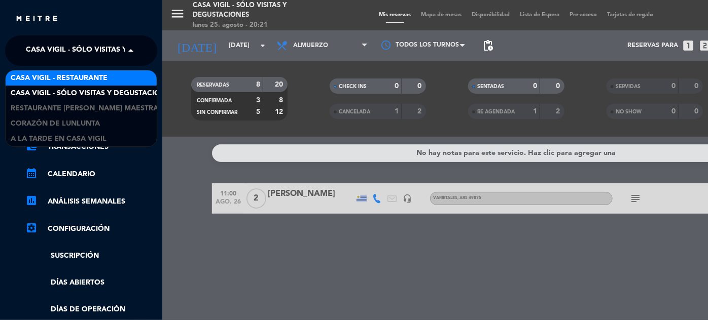
click at [78, 79] on span "Casa Vigil - Restaurante" at bounding box center [59, 78] width 97 height 12
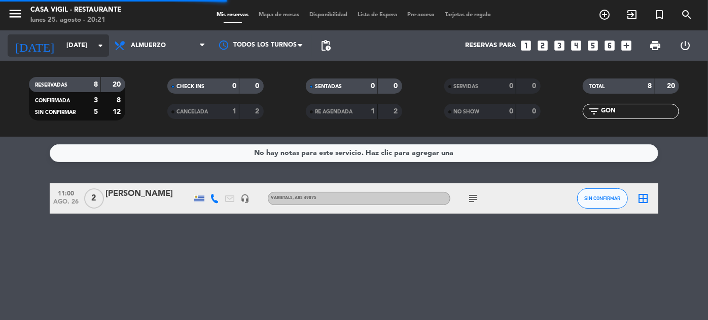
click at [76, 43] on input "[DATE]" at bounding box center [104, 46] width 87 height 18
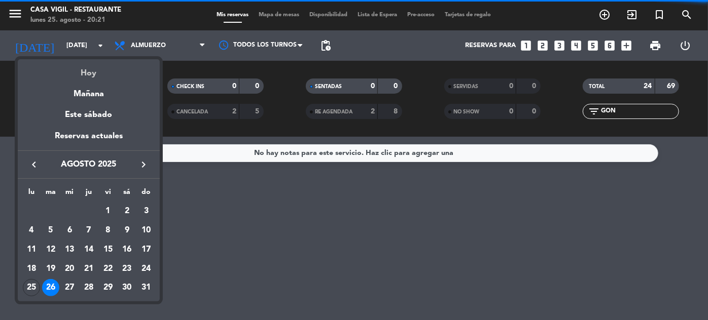
click at [85, 73] on div "Hoy" at bounding box center [89, 69] width 142 height 21
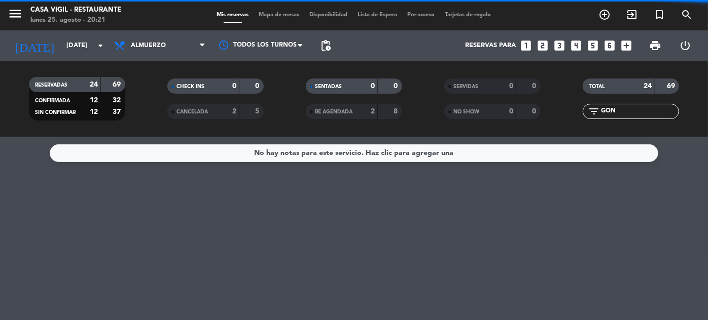
type input "lun. 25 ago."
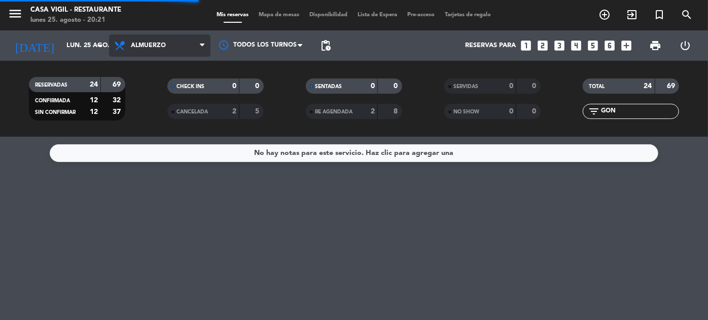
click at [144, 47] on span "Almuerzo" at bounding box center [148, 45] width 35 height 7
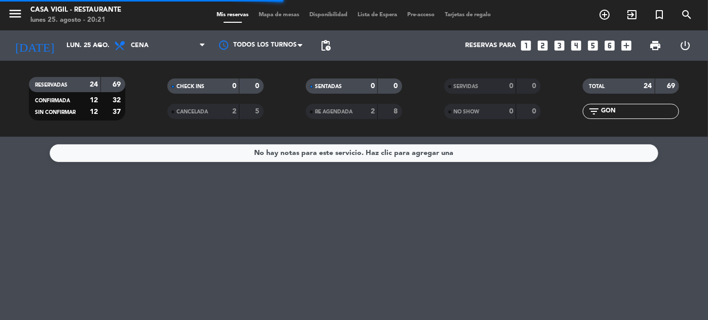
click at [142, 115] on div "menu Casa Vigil - Restaurante lunes 25. agosto - 20:21 Mis reservas Mapa de mes…" at bounding box center [354, 68] width 708 height 137
click at [643, 106] on input "GON" at bounding box center [639, 111] width 79 height 11
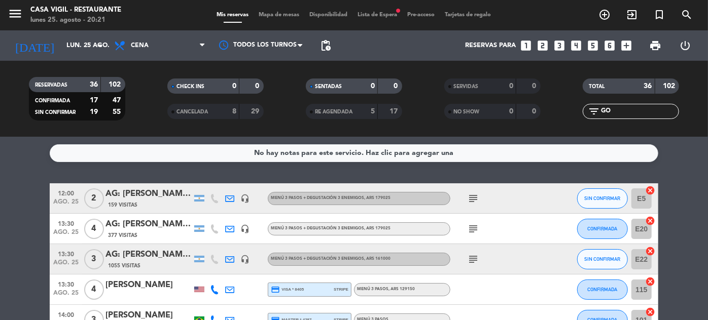
type input "G"
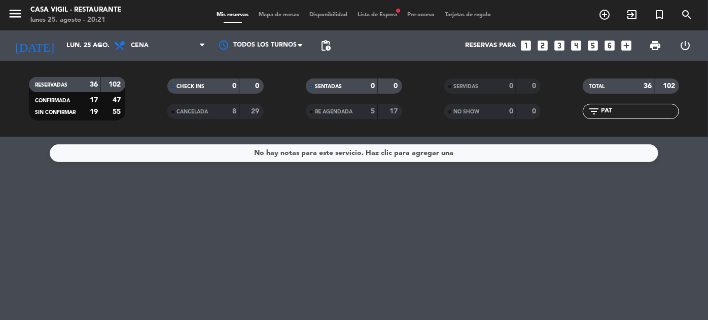
type input "PA"
